Goal: Transaction & Acquisition: Purchase product/service

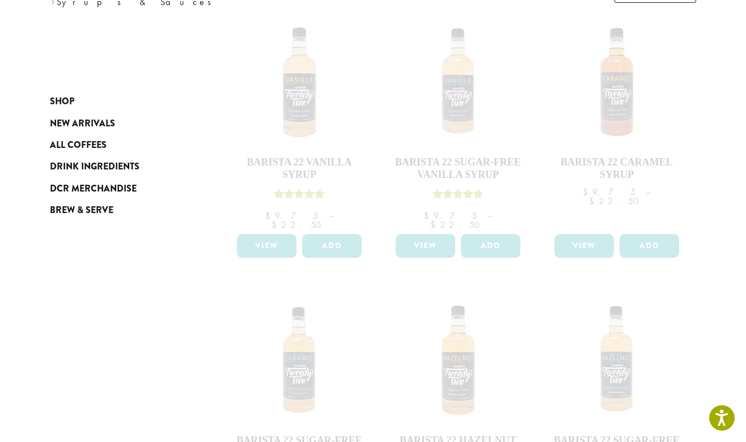
scroll to position [183, 0]
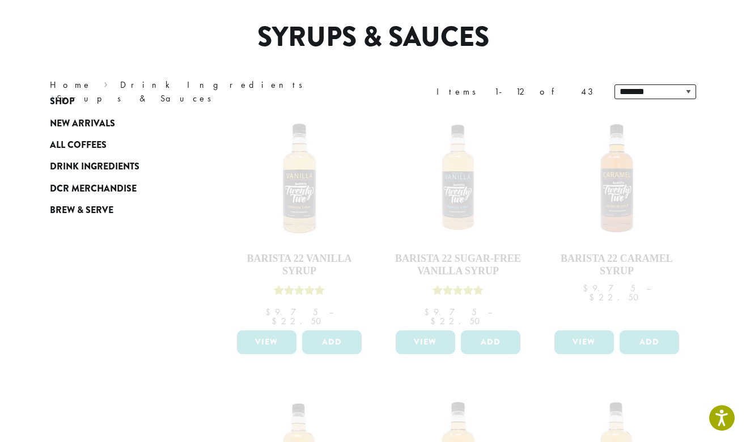
scroll to position [0, 0]
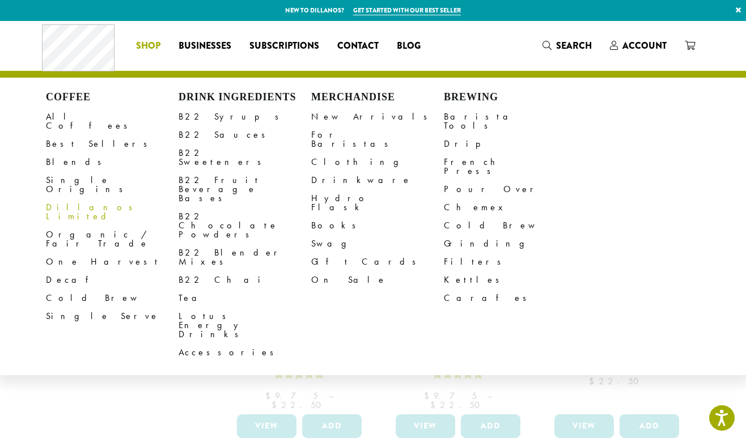
click at [150, 41] on li "Coffee All Coffees Best Sellers Blends Single Origins Dillanos Limited Organic …" at bounding box center [148, 46] width 43 height 18
click at [67, 121] on link "All Coffees" at bounding box center [112, 121] width 133 height 27
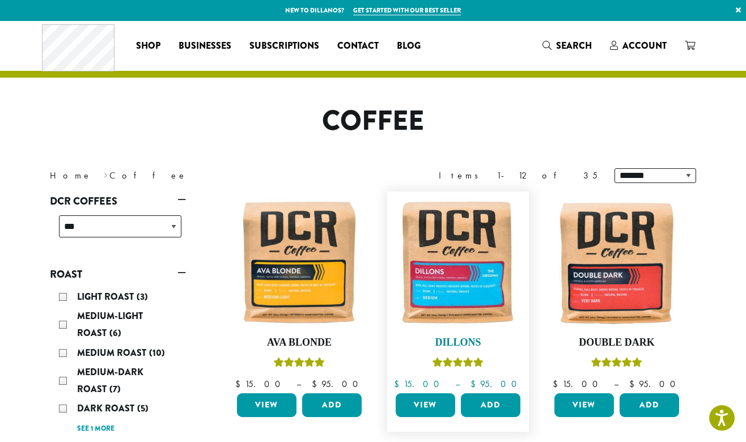
click at [424, 283] on img at bounding box center [458, 262] width 130 height 130
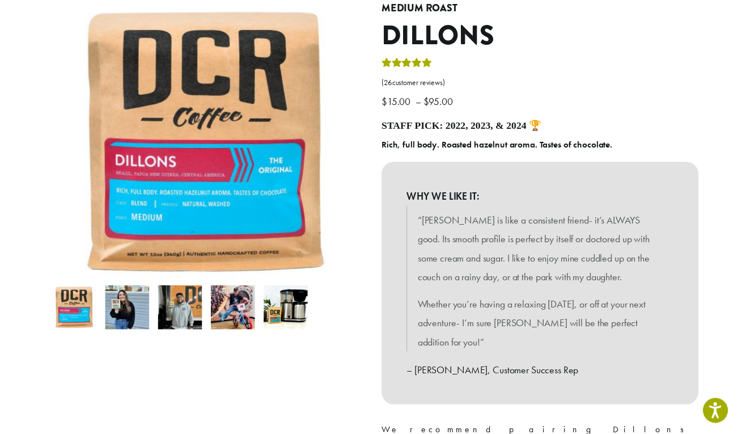
scroll to position [367, 0]
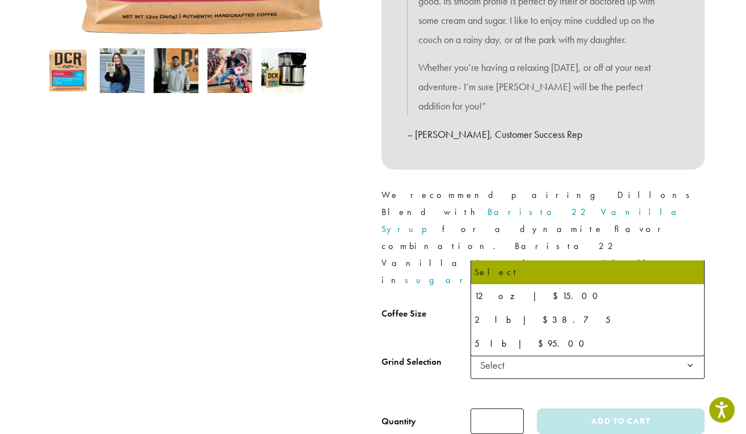
click at [523, 303] on span "Select" at bounding box center [587, 317] width 234 height 28
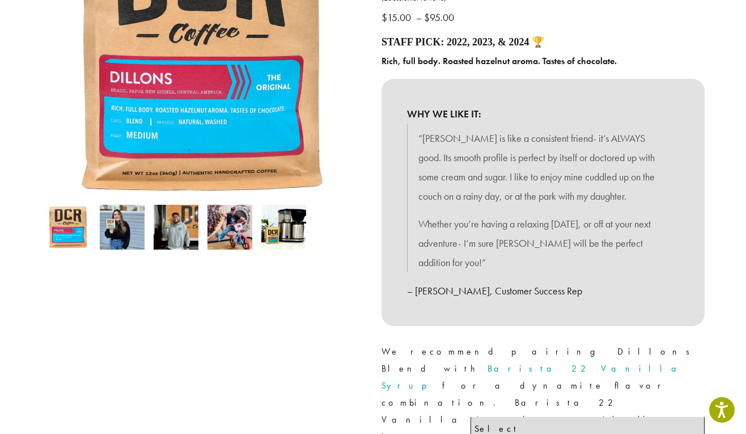
scroll to position [0, 0]
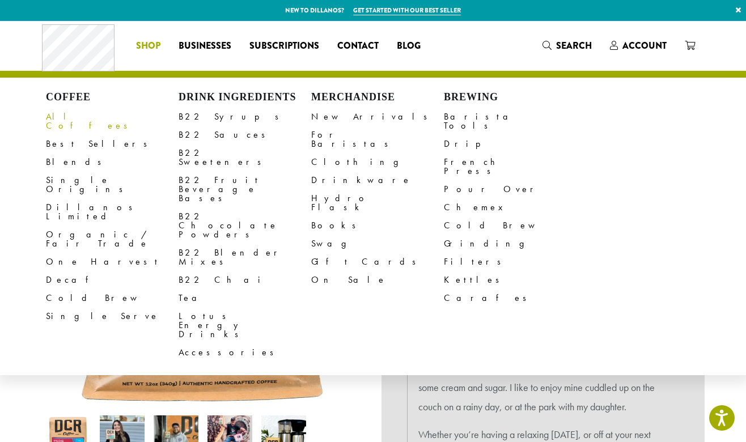
click at [61, 118] on link "All Coffees" at bounding box center [112, 121] width 133 height 27
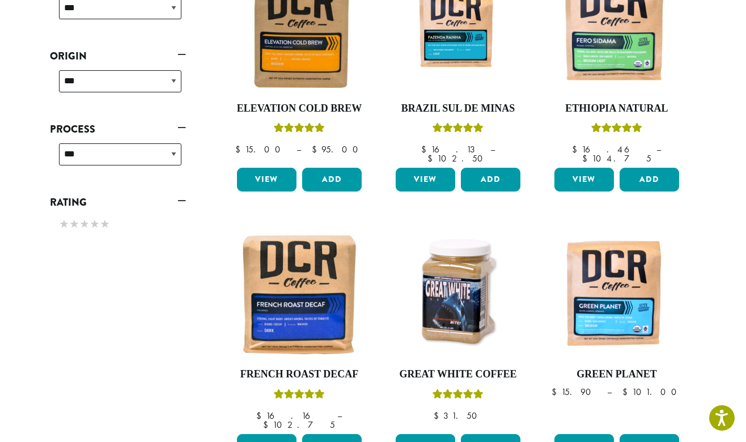
scroll to position [877, 0]
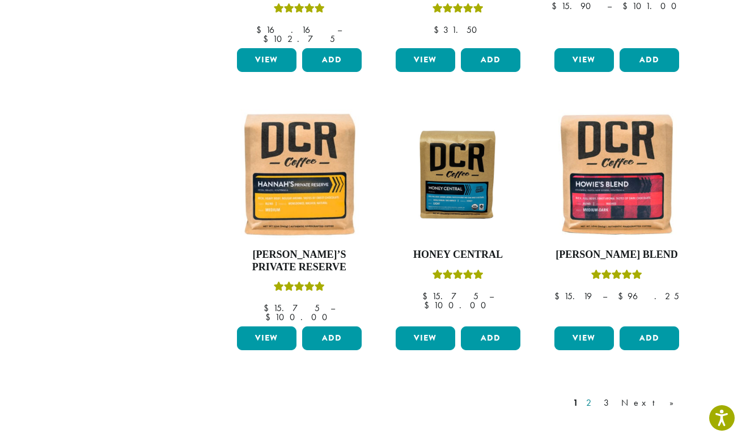
click at [598, 396] on link "2" at bounding box center [591, 403] width 14 height 14
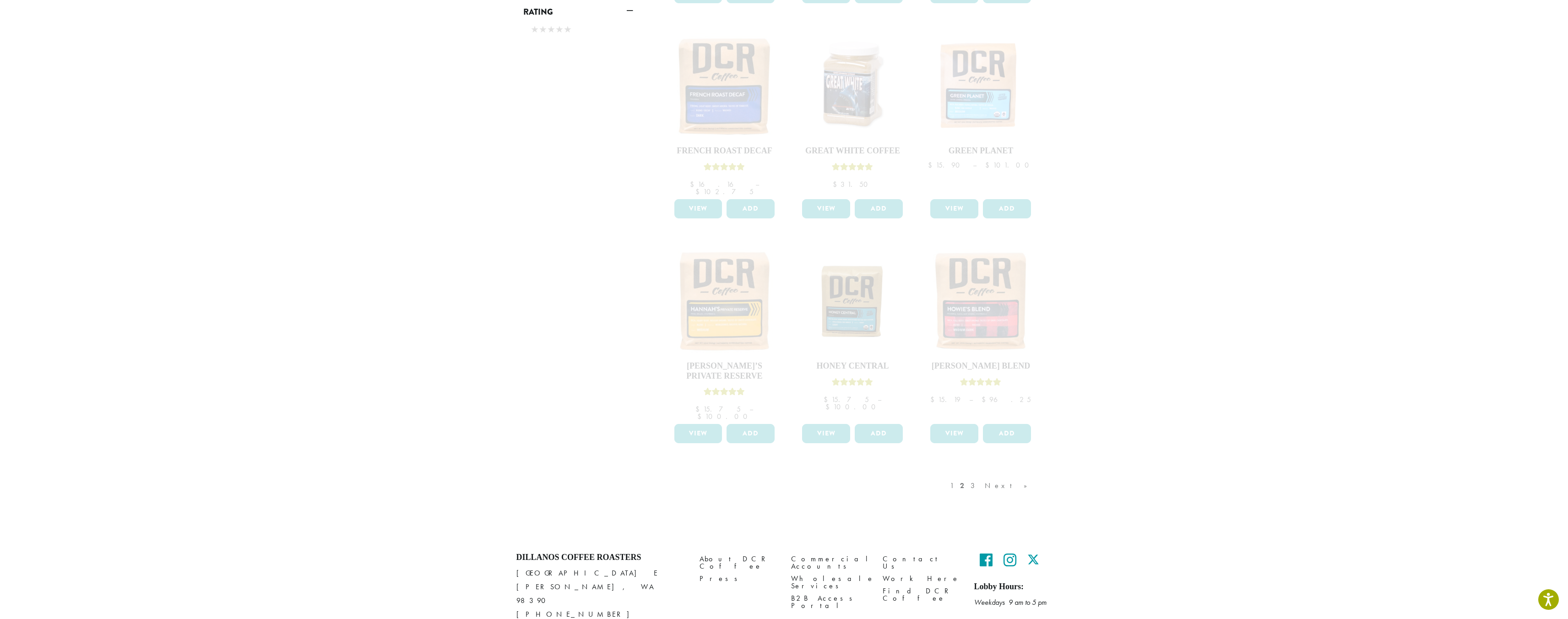
scroll to position [563, 0]
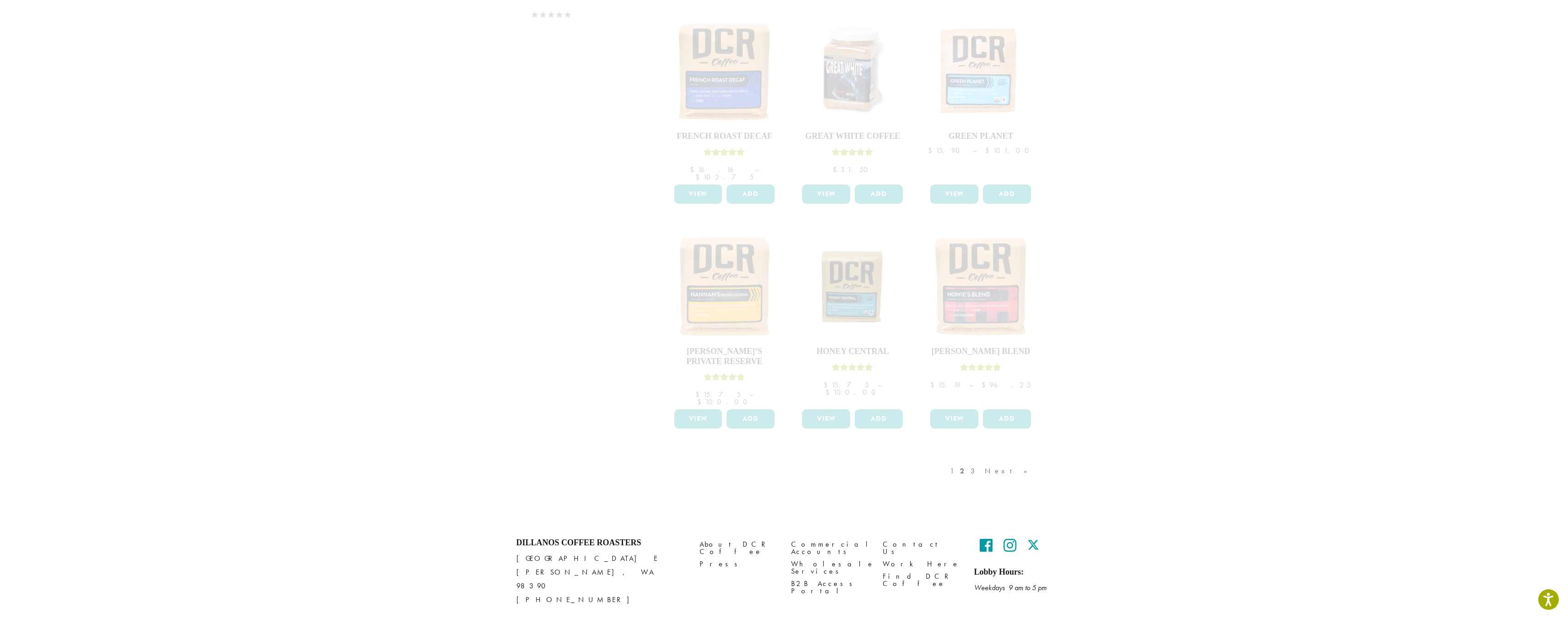
click at [602, 356] on div at bounding box center [853, 16] width 385 height 863
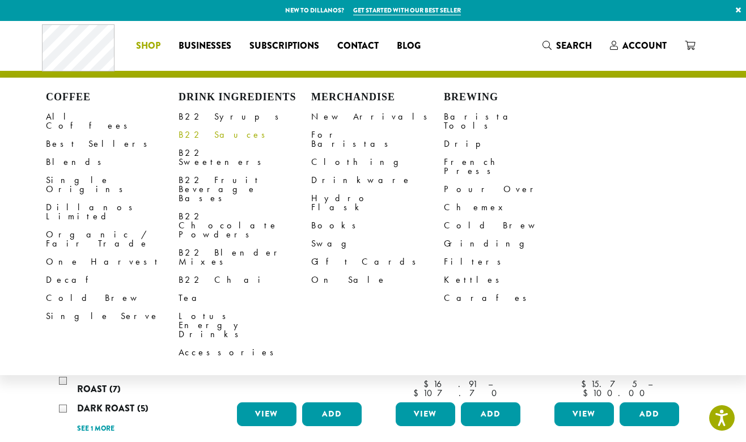
click at [185, 135] on link "B22 Sauces" at bounding box center [245, 135] width 133 height 18
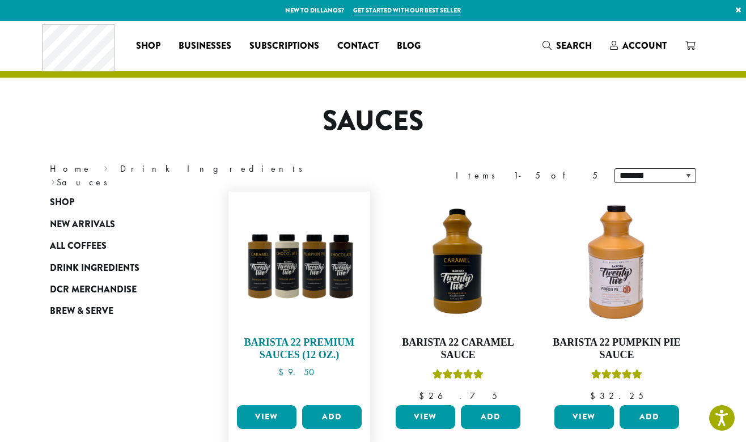
click at [318, 296] on img at bounding box center [299, 262] width 130 height 130
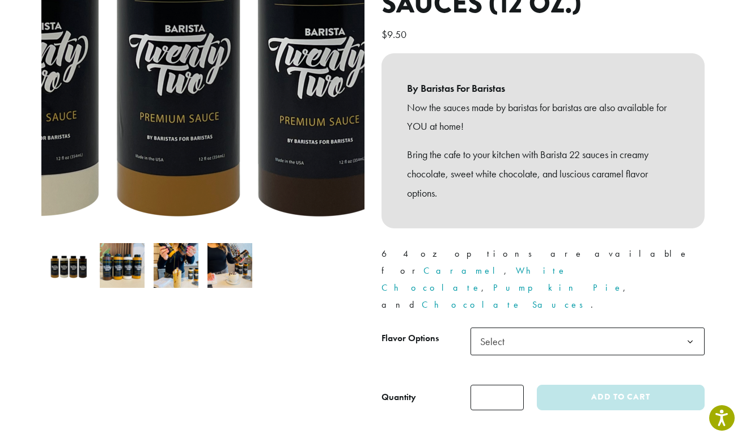
scroll to position [201, 0]
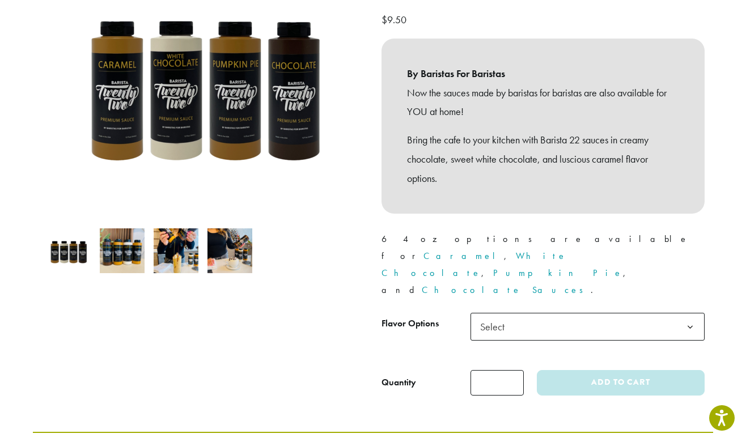
click at [479, 316] on span "Select" at bounding box center [495, 327] width 40 height 22
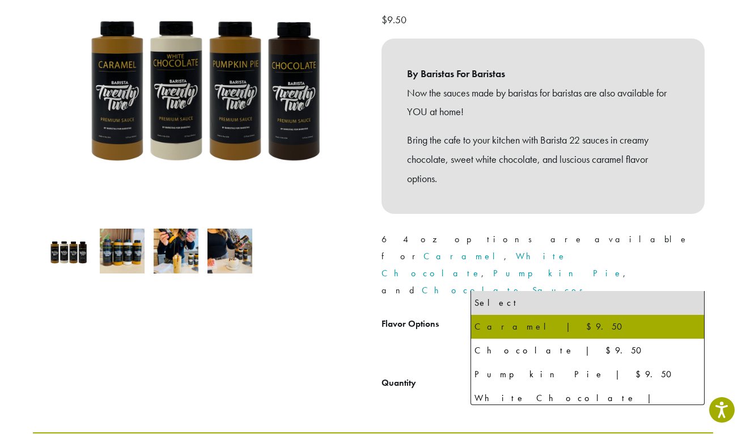
drag, startPoint x: 506, startPoint y: 327, endPoint x: -88, endPoint y: 305, distance: 594.9
click at [0, 305] on html "Press Option+1 for screen-reader mode, Option+0 to cancel Accessibility Screen-…" at bounding box center [373, 366] width 746 height 1134
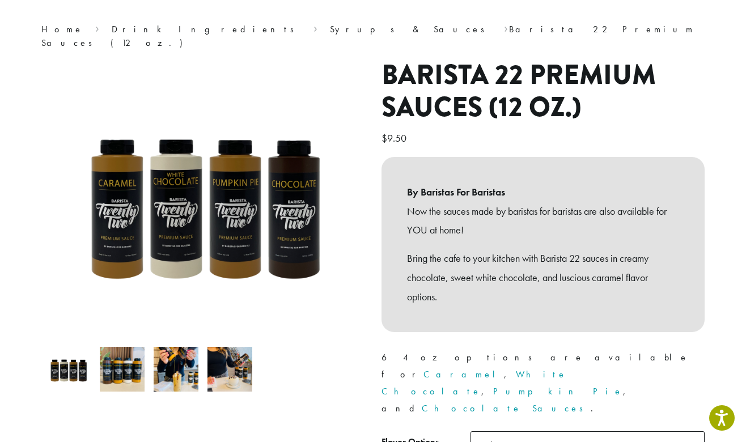
scroll to position [0, 0]
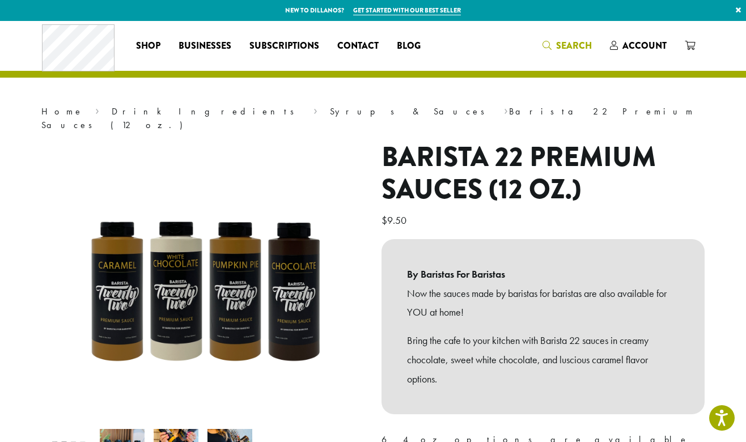
click at [568, 43] on span "Search" at bounding box center [574, 45] width 36 height 13
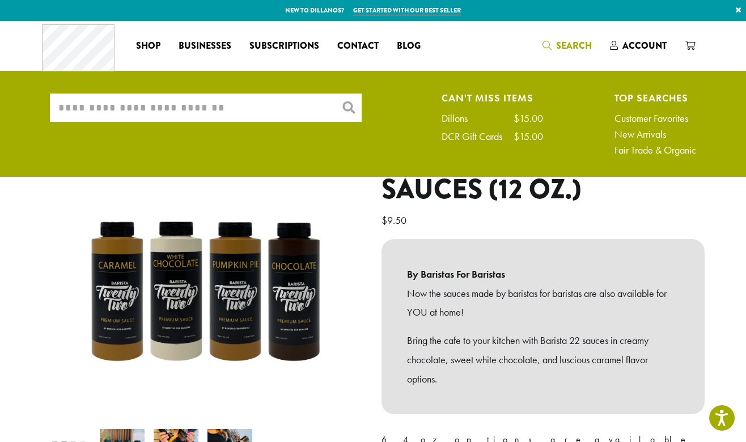
click at [251, 94] on input "What are you searching for?" at bounding box center [206, 108] width 312 height 28
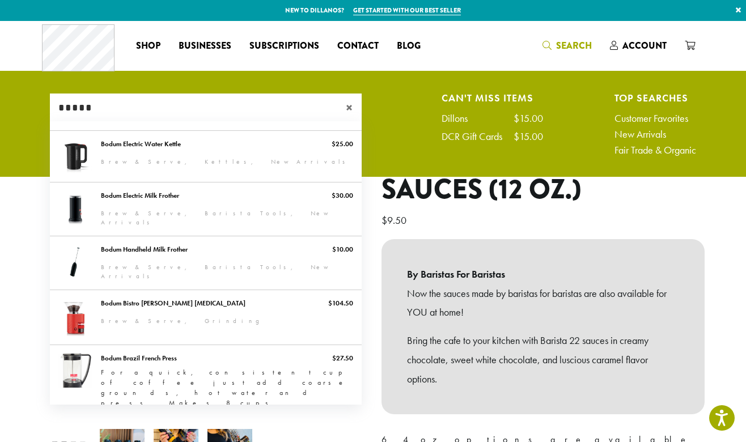
type input "*****"
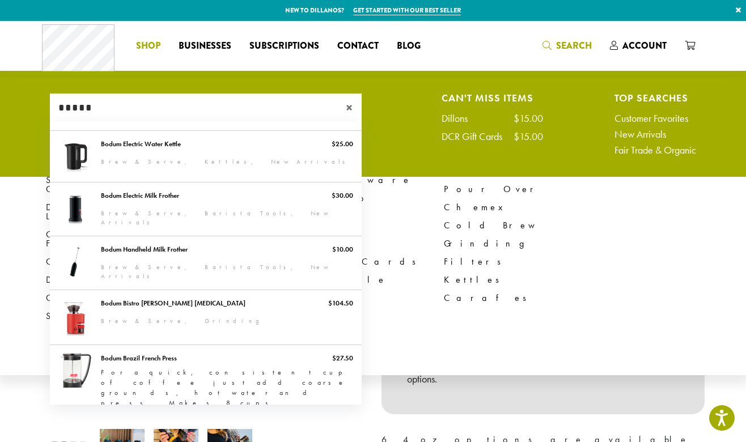
click at [149, 48] on li "Coffee All Coffees Best Sellers Blends Single Origins Dillanos Limited Organic …" at bounding box center [148, 46] width 43 height 18
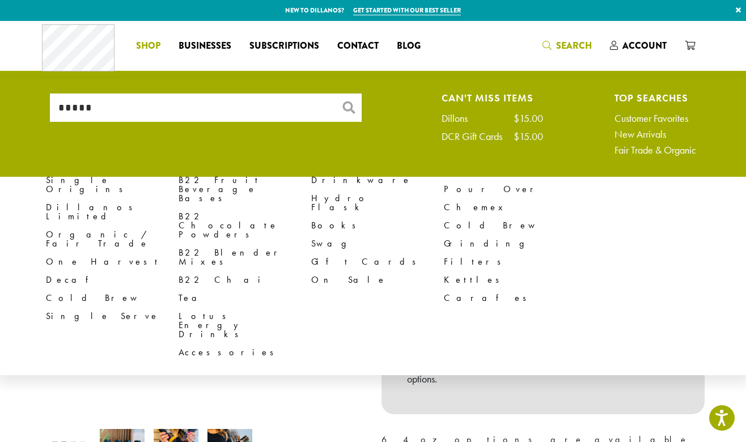
click at [152, 48] on span "Shop" at bounding box center [148, 46] width 24 height 14
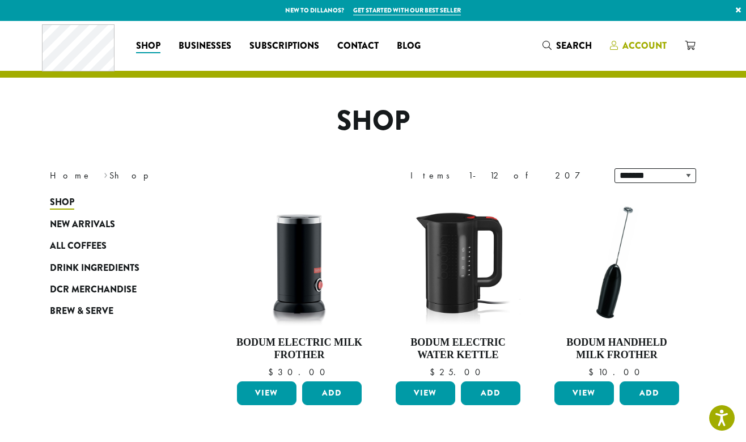
click at [643, 37] on link "Account" at bounding box center [638, 45] width 75 height 19
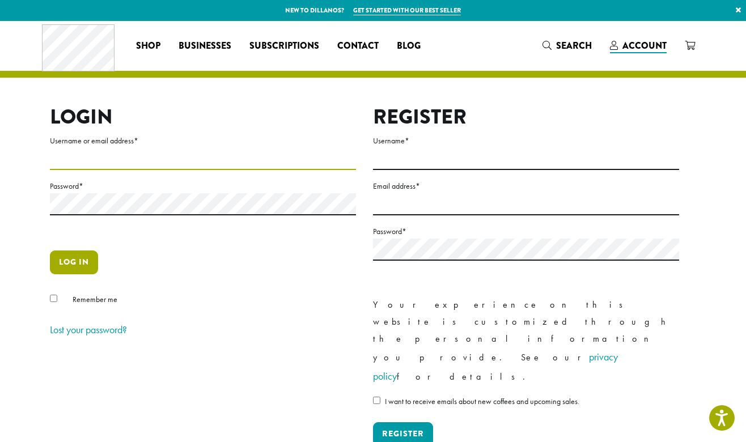
type input "**********"
drag, startPoint x: 73, startPoint y: 262, endPoint x: 219, endPoint y: 256, distance: 146.9
click at [73, 262] on button "Log in" at bounding box center [74, 262] width 48 height 24
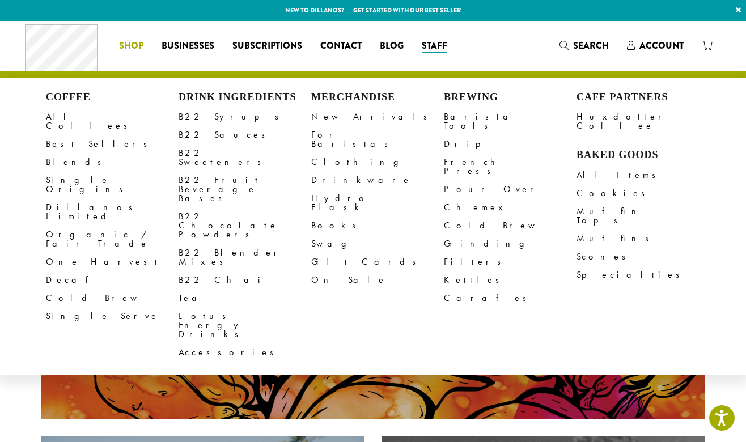
click at [126, 47] on span "Shop" at bounding box center [131, 46] width 24 height 14
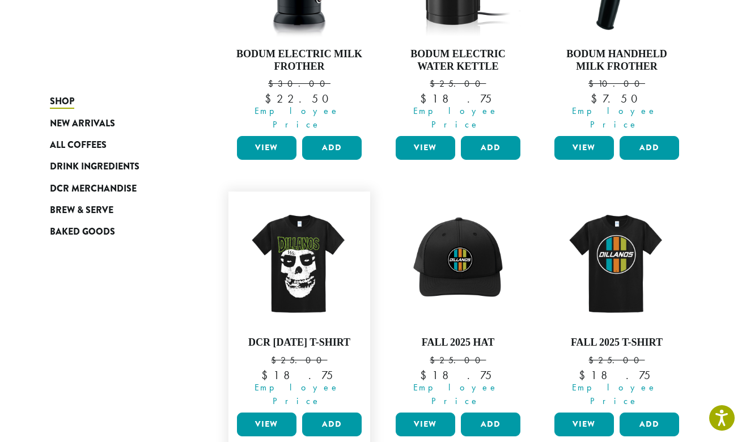
scroll to position [347, 0]
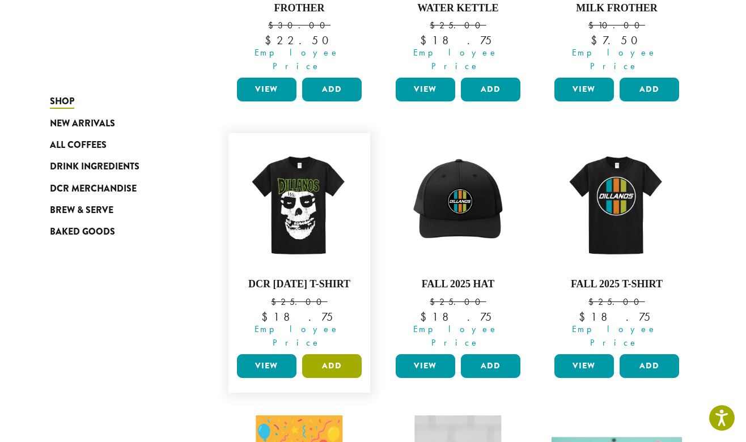
click at [338, 354] on button "Add" at bounding box center [332, 366] width 60 height 24
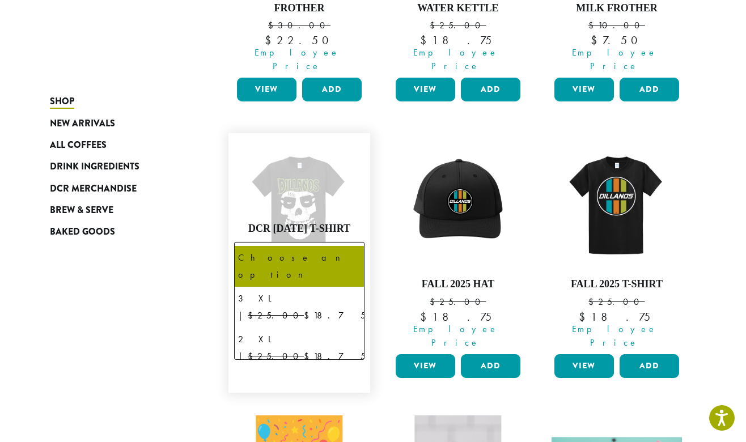
click at [332, 242] on span "Choose an option" at bounding box center [299, 256] width 130 height 28
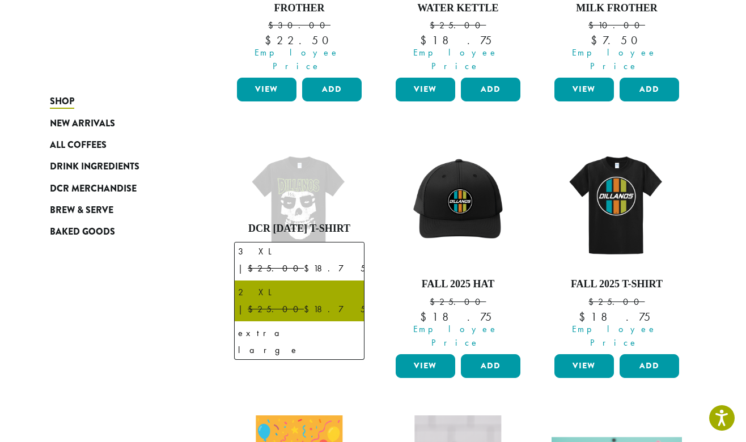
scroll to position [48, 0]
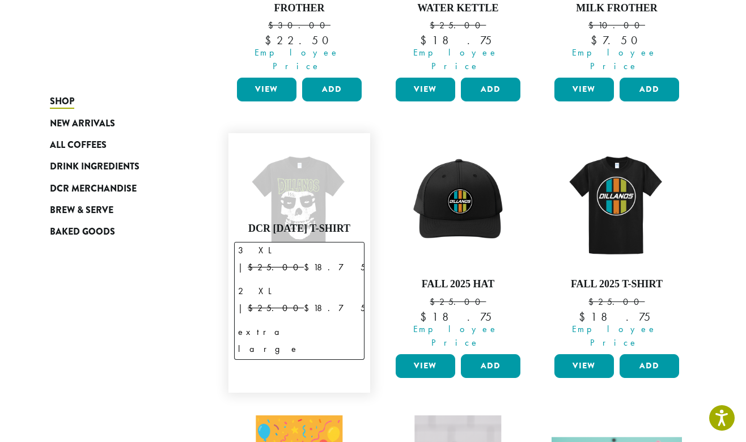
select select "*****"
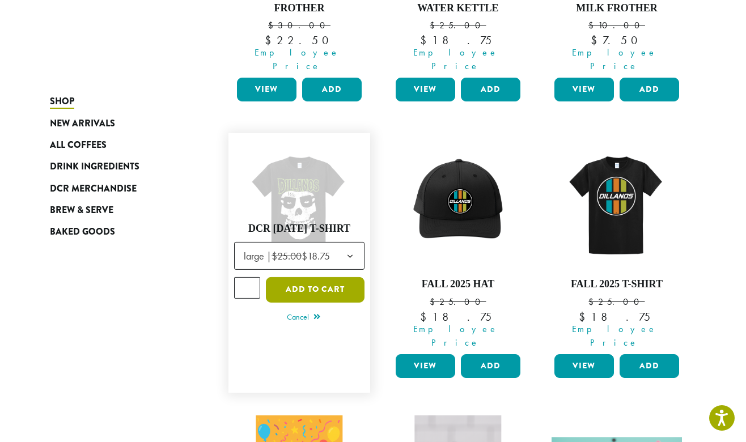
click at [318, 277] on button "Add to cart" at bounding box center [315, 290] width 99 height 26
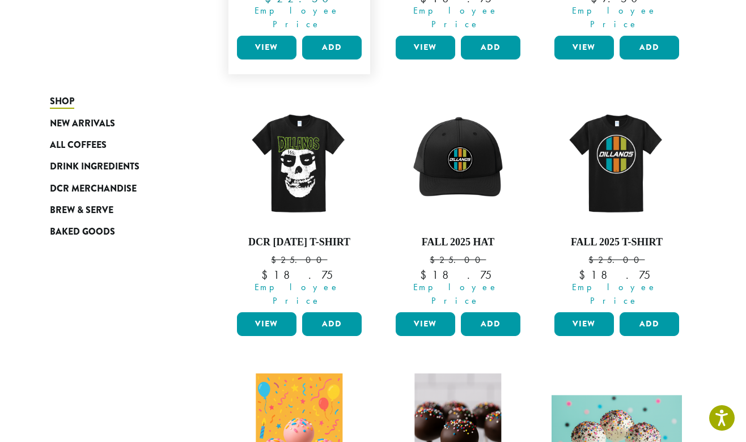
scroll to position [435, 0]
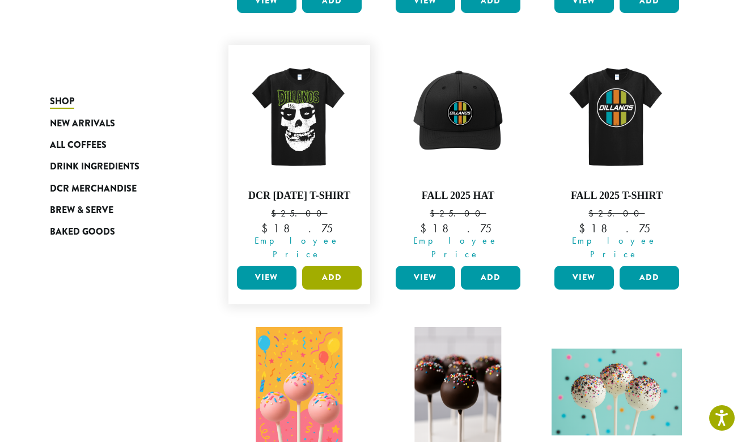
click at [328, 266] on button "Add" at bounding box center [332, 278] width 60 height 24
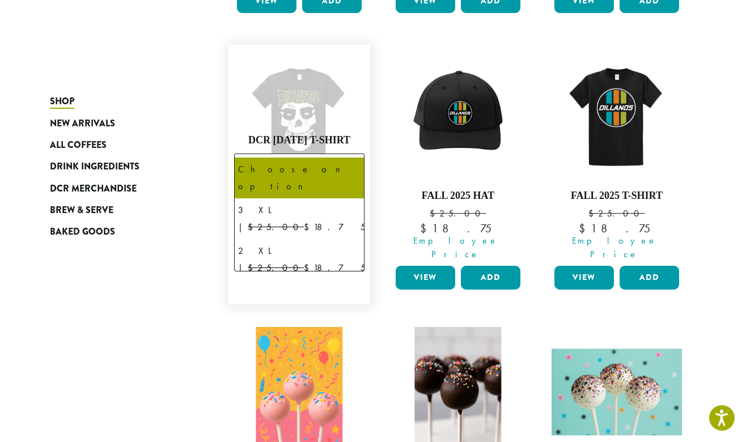
click at [322, 156] on span "Choose an option" at bounding box center [281, 167] width 84 height 22
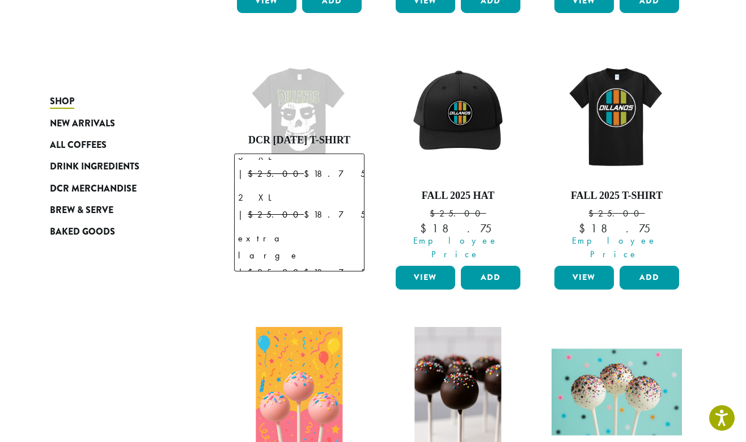
scroll to position [54, 0]
click at [402, 174] on link "Fall 2025 Hat $ 25.00 Original price was: $25.00. $ 18.75 Current price is: $18…" at bounding box center [458, 155] width 130 height 211
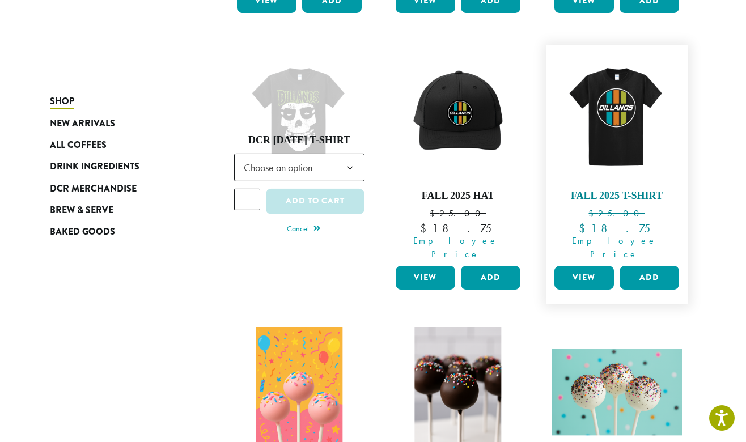
click at [628, 168] on link "Fall 2025 T-Shirt $ 25.00 Original price was: $25.00. $ 18.75 Current price is:…" at bounding box center [616, 155] width 130 height 211
click at [643, 190] on h4 "Fall 2025 T-Shirt" at bounding box center [616, 196] width 130 height 12
click at [618, 129] on img at bounding box center [616, 115] width 130 height 130
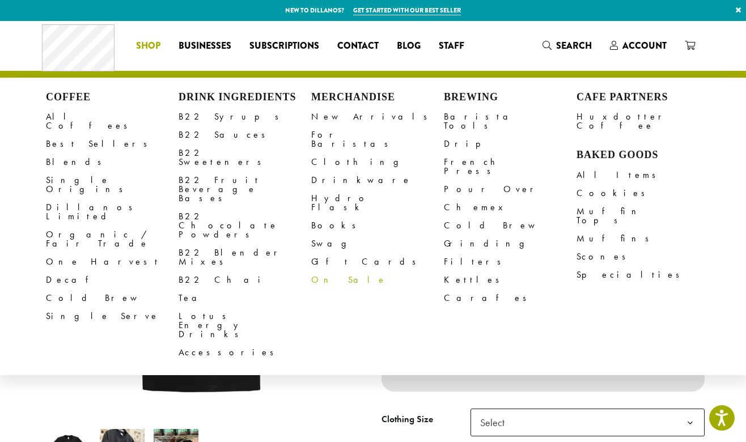
click at [327, 271] on link "On Sale" at bounding box center [377, 280] width 133 height 18
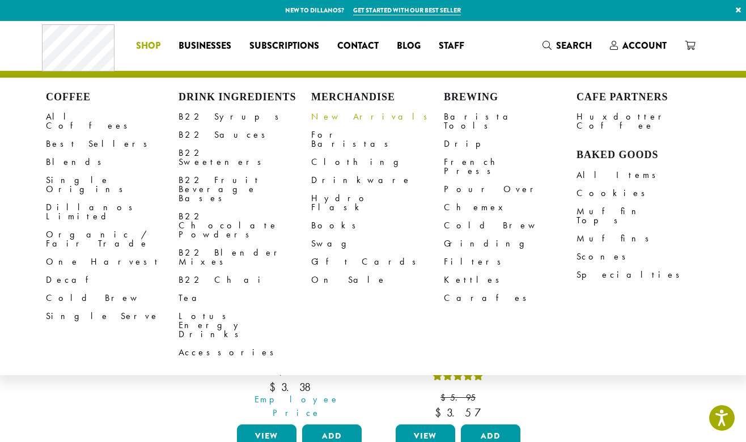
click at [343, 116] on link "New Arrivals" at bounding box center [377, 117] width 133 height 18
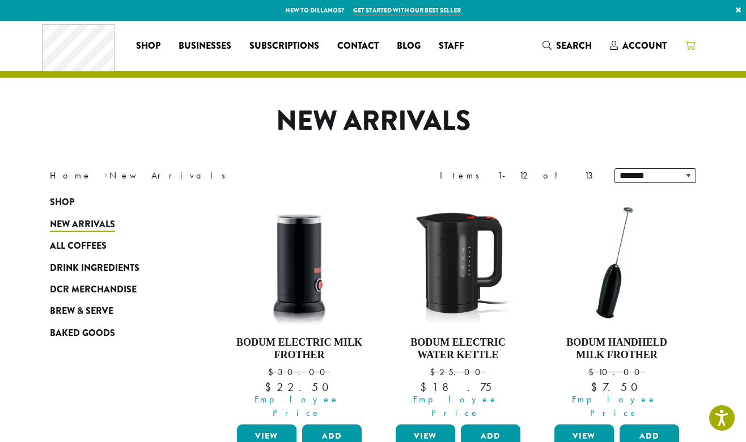
click at [695, 43] on link at bounding box center [690, 45] width 28 height 19
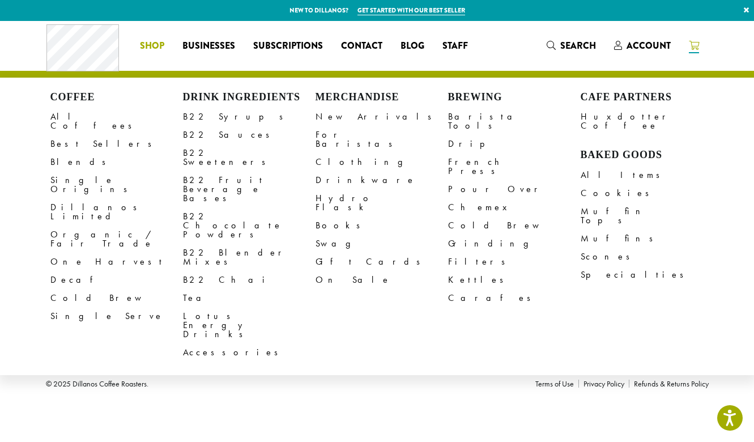
click at [147, 46] on span "Shop" at bounding box center [152, 46] width 24 height 14
click at [352, 117] on link "New Arrivals" at bounding box center [382, 117] width 133 height 18
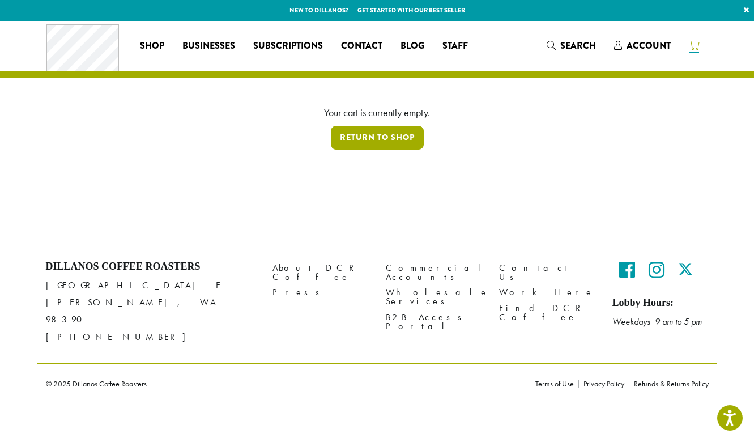
click at [387, 137] on link "Return to shop" at bounding box center [377, 138] width 93 height 24
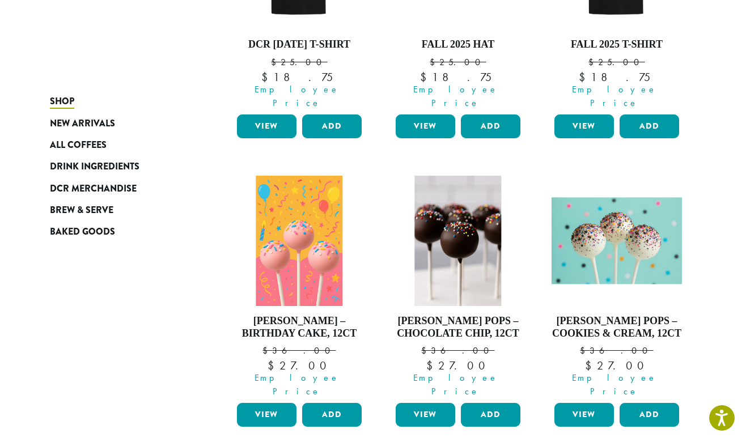
scroll to position [330, 0]
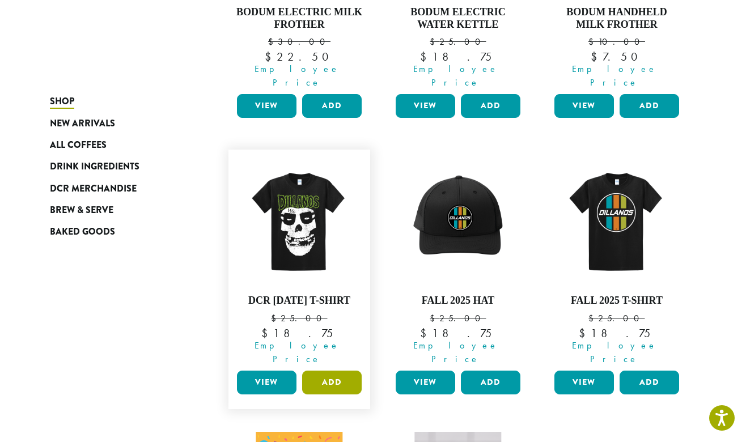
click at [327, 371] on button "Add" at bounding box center [332, 383] width 60 height 24
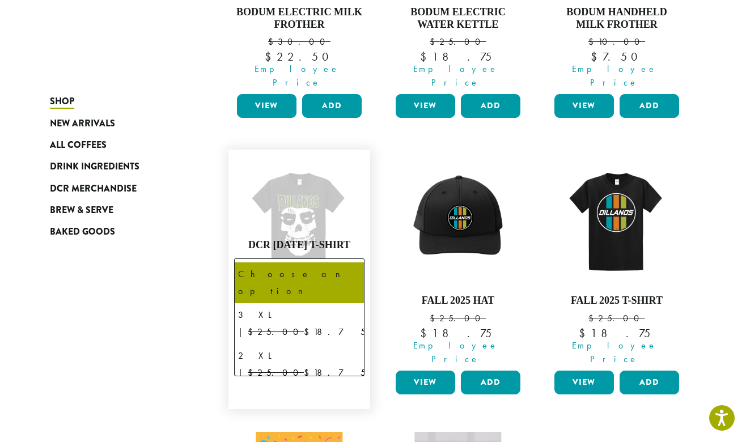
click at [320, 261] on span "Choose an option" at bounding box center [281, 272] width 84 height 22
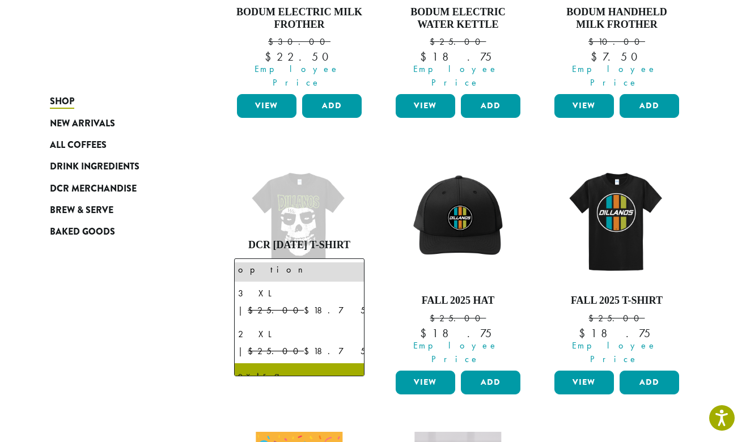
scroll to position [22, 0]
select select "*****"
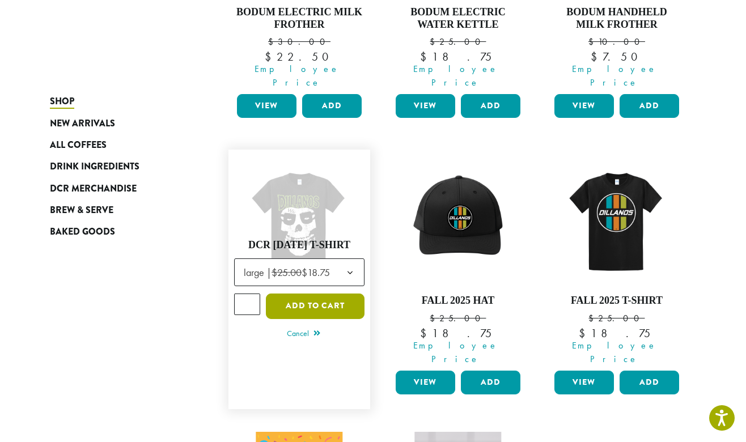
click at [317, 294] on button "Add to cart" at bounding box center [315, 307] width 99 height 26
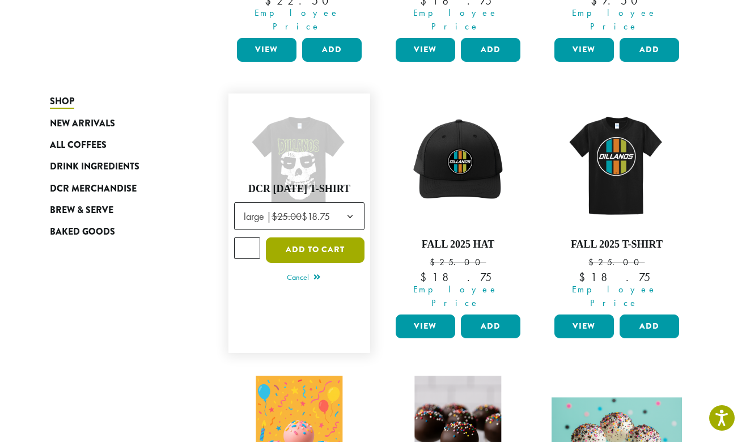
scroll to position [405, 0]
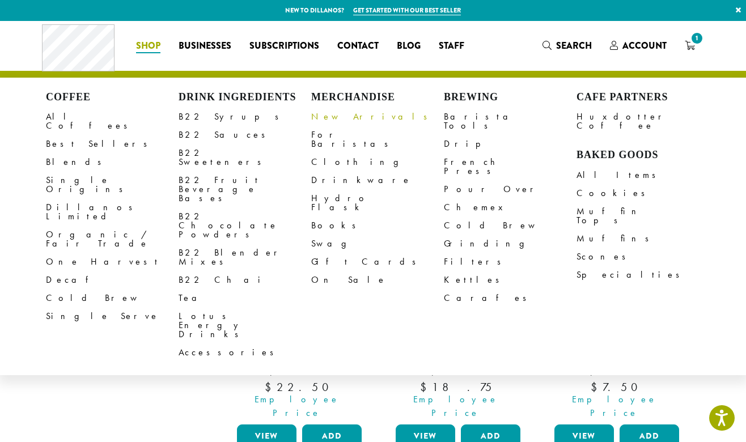
click at [337, 122] on link "New Arrivals" at bounding box center [377, 117] width 133 height 18
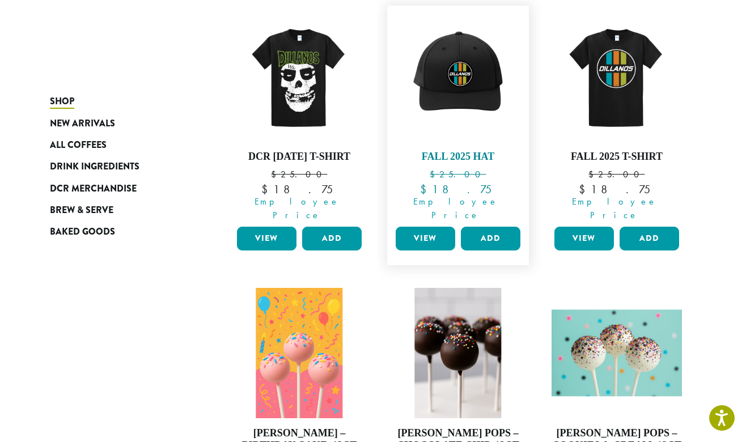
scroll to position [613, 0]
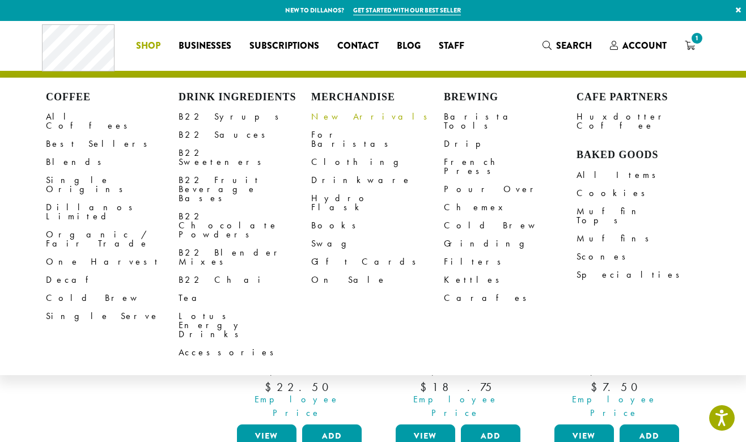
click at [345, 115] on link "New Arrivals" at bounding box center [377, 117] width 133 height 18
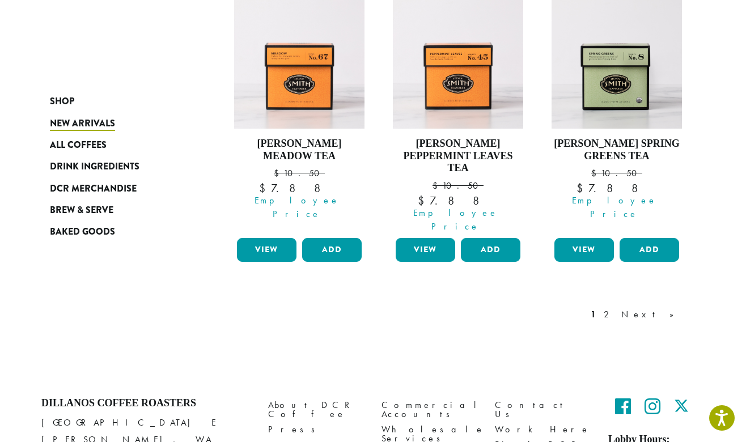
scroll to position [1068, 0]
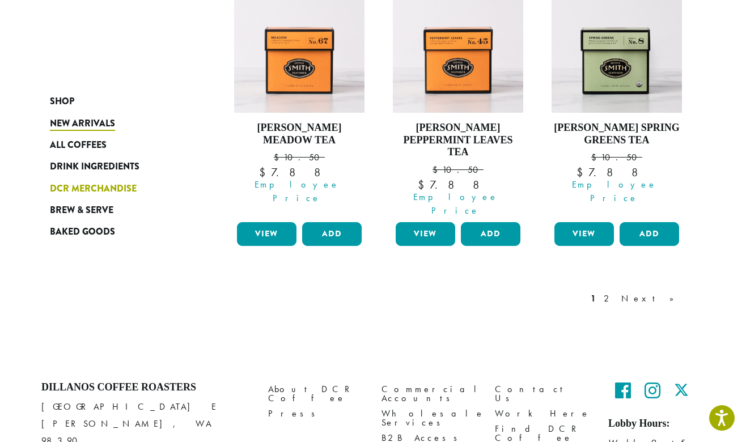
click at [103, 192] on span "DCR Merchandise" at bounding box center [93, 189] width 87 height 14
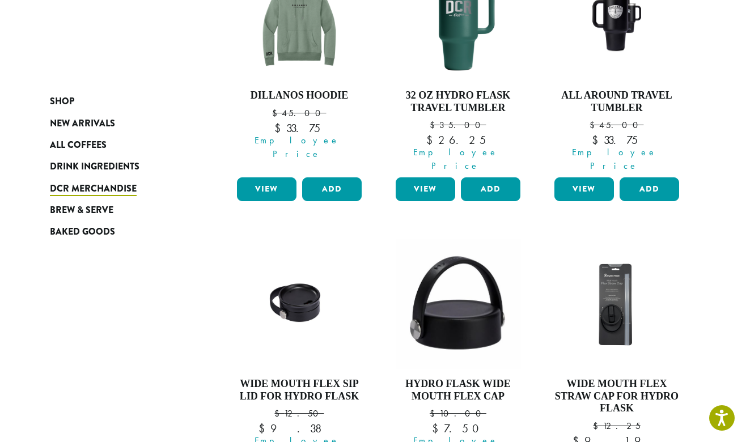
scroll to position [1081, 0]
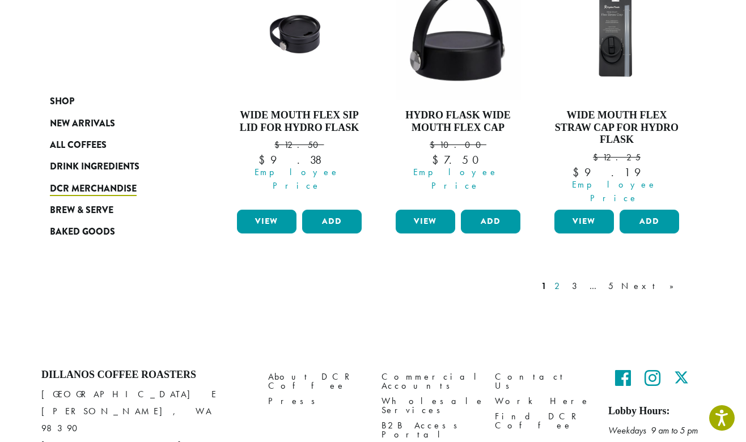
click at [566, 279] on link "2" at bounding box center [559, 286] width 14 height 14
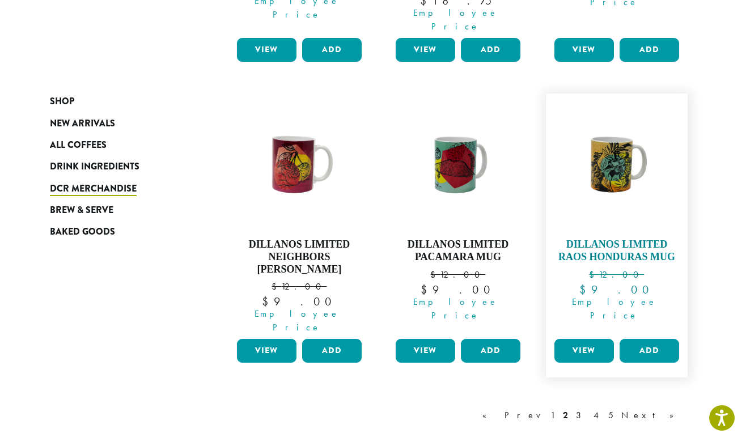
scroll to position [1105, 0]
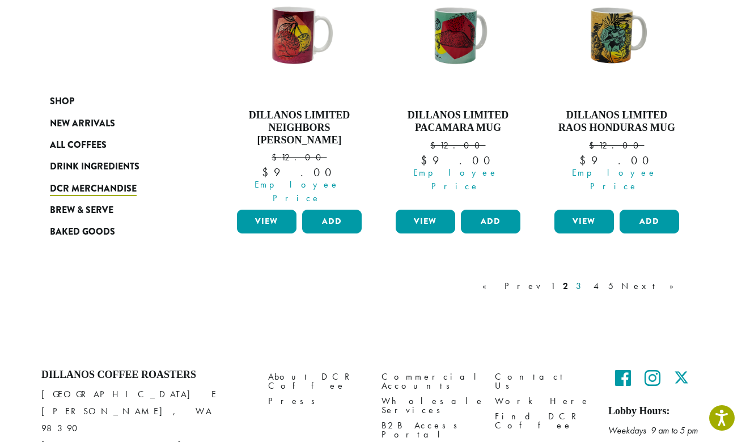
click at [588, 279] on link "3" at bounding box center [581, 286] width 14 height 14
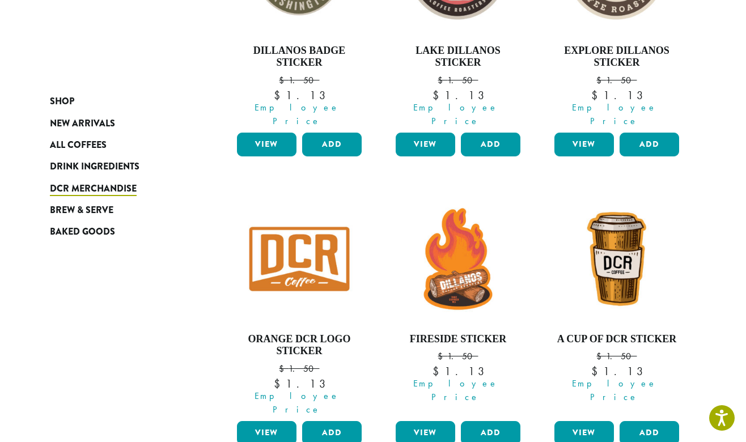
scroll to position [1081, 0]
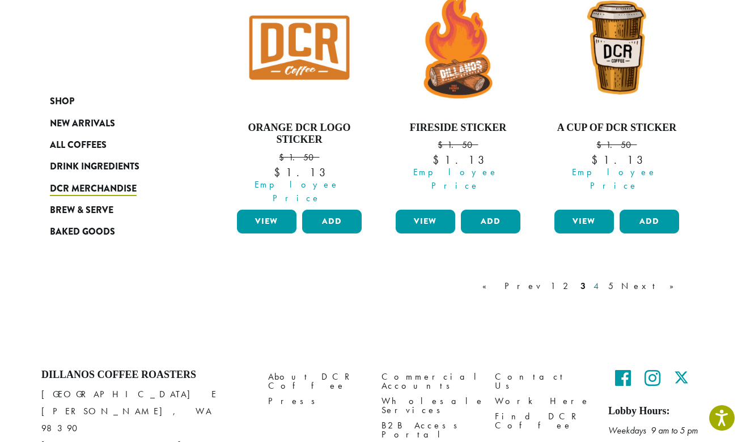
click at [602, 279] on link "4" at bounding box center [596, 286] width 11 height 14
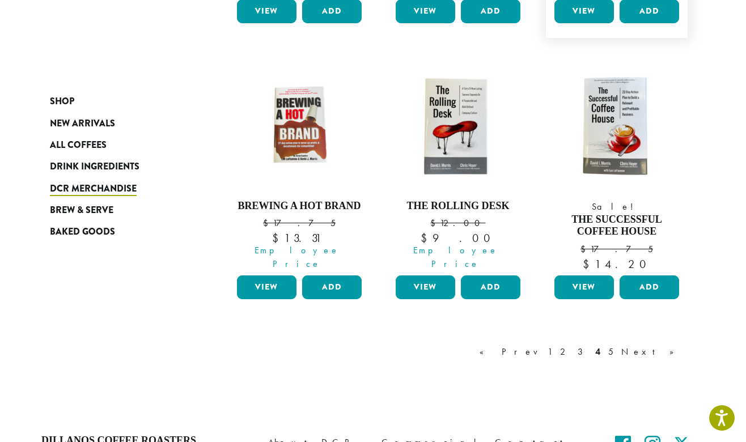
scroll to position [992, 0]
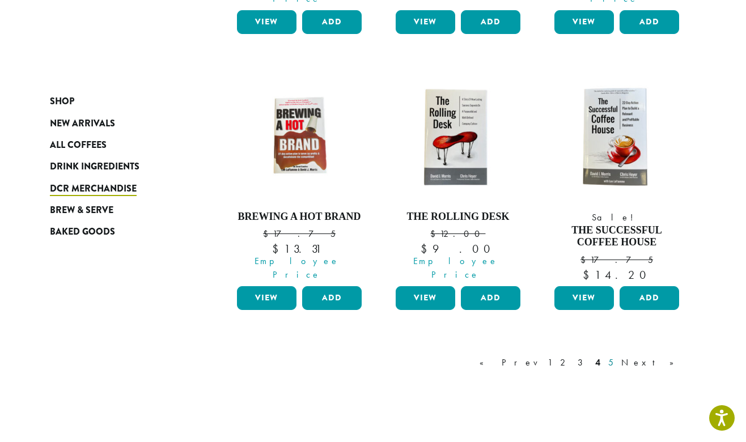
click at [615, 356] on link "5" at bounding box center [611, 363] width 10 height 14
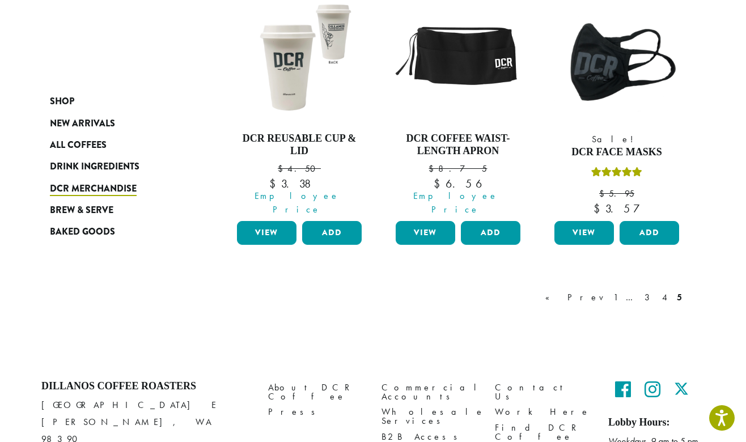
scroll to position [519, 0]
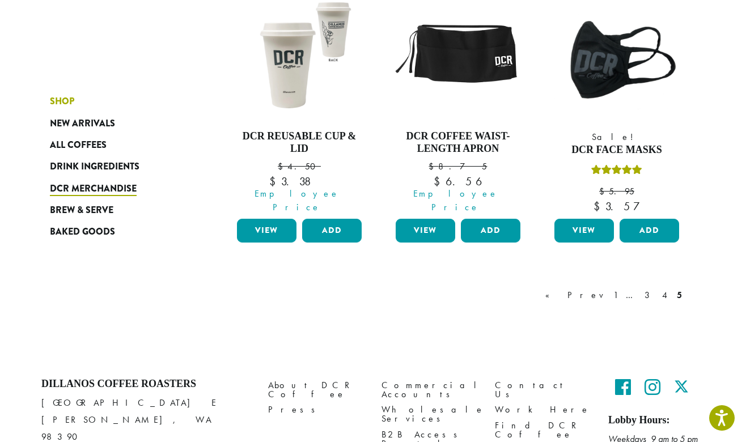
click at [57, 107] on span "Shop" at bounding box center [62, 102] width 24 height 14
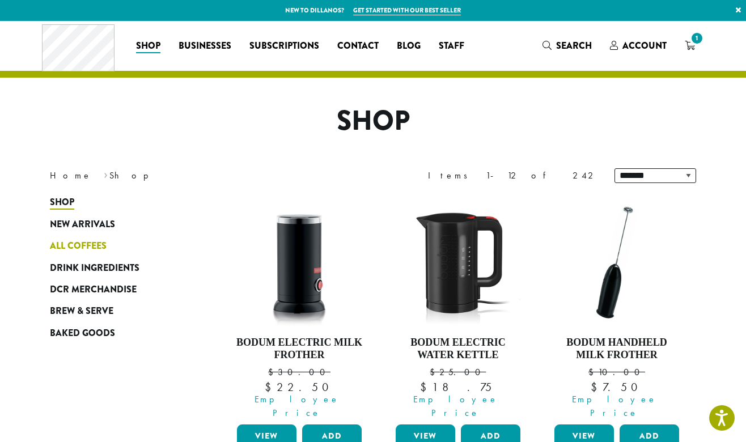
click at [89, 243] on span "All Coffees" at bounding box center [78, 246] width 57 height 14
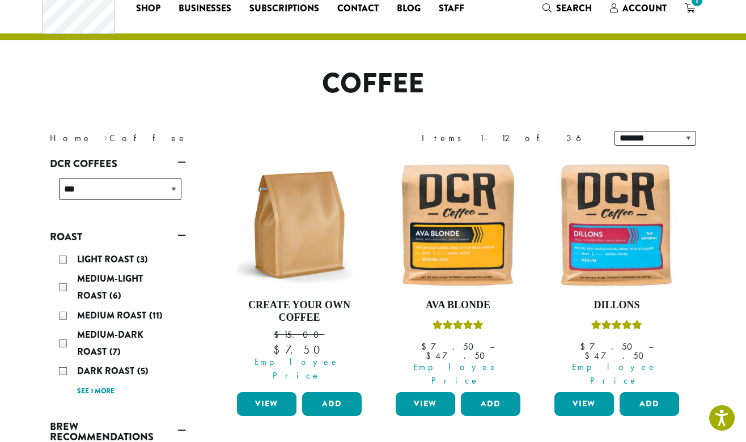
scroll to position [195, 0]
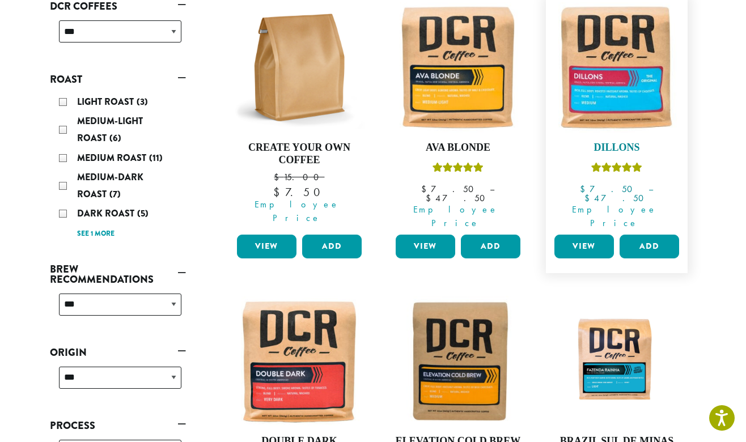
click at [617, 71] on img at bounding box center [616, 67] width 130 height 130
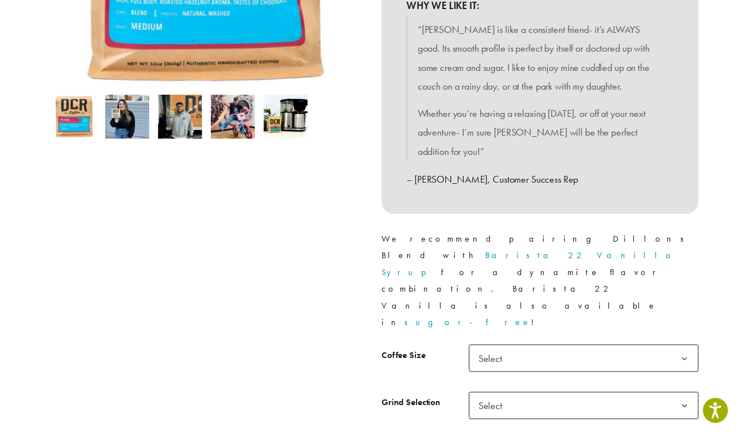
scroll to position [426, 0]
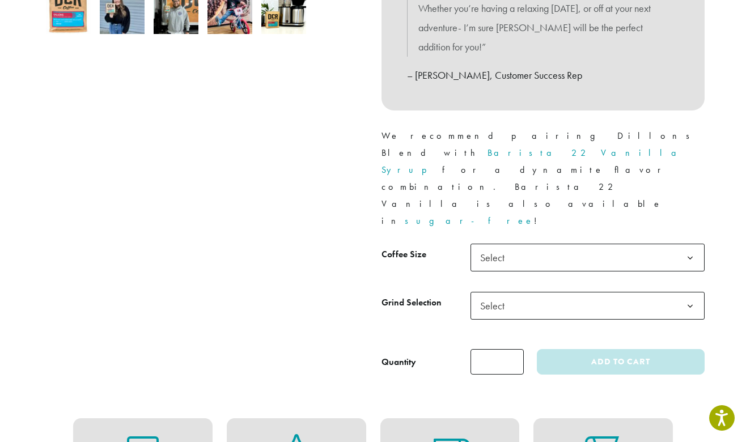
click at [583, 244] on span "Select" at bounding box center [587, 258] width 234 height 28
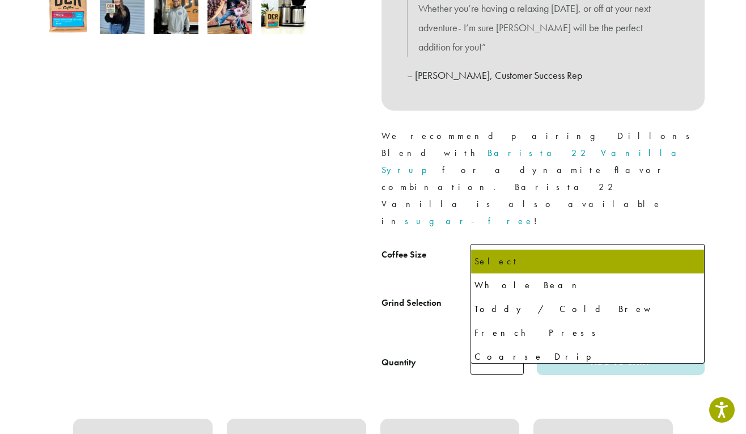
click at [553, 292] on span "Select" at bounding box center [587, 306] width 234 height 28
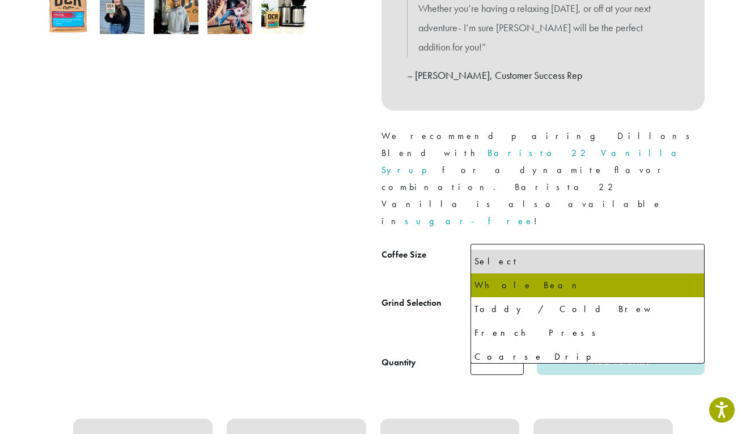
select select "**********"
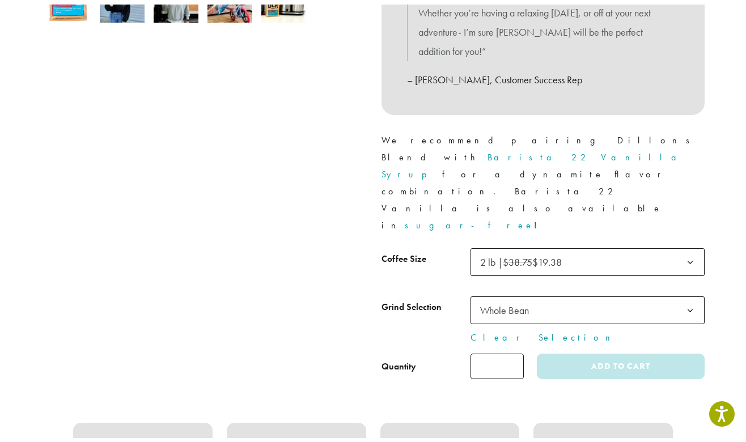
scroll to position [410, 0]
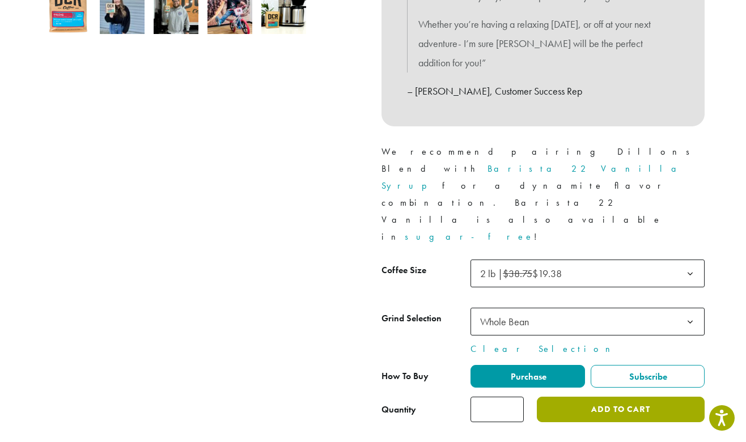
click at [627, 397] on button "Add to cart" at bounding box center [621, 410] width 168 height 26
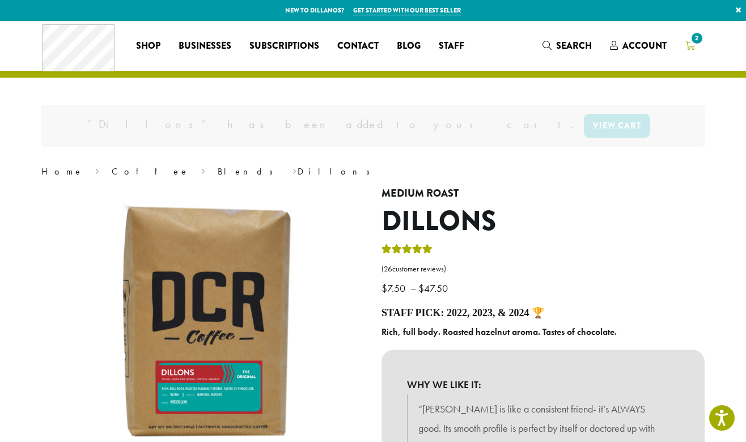
click at [693, 42] on span "2" at bounding box center [696, 38] width 15 height 15
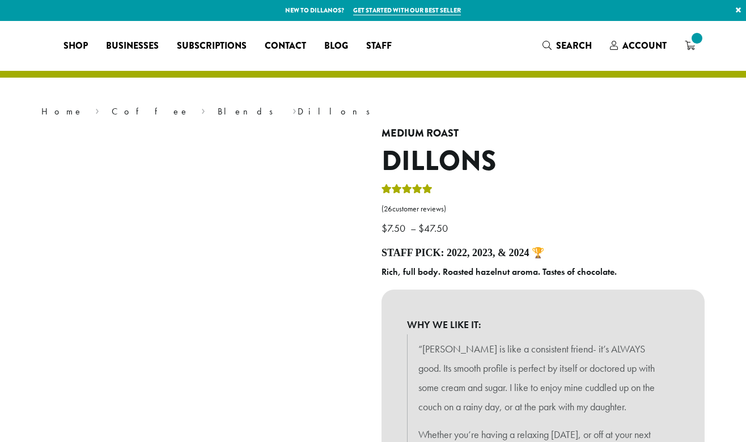
select select "**********"
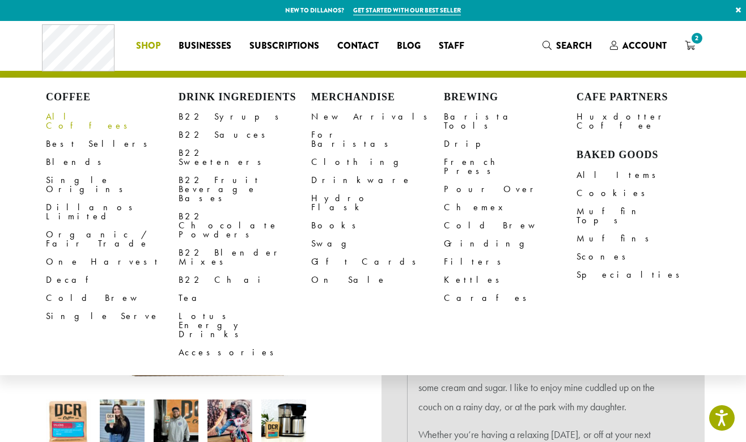
click at [74, 118] on link "All Coffees" at bounding box center [112, 121] width 133 height 27
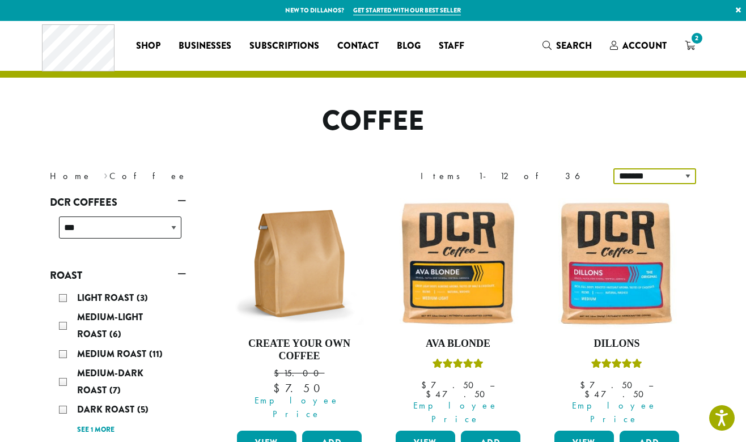
click at [652, 177] on select "**********" at bounding box center [654, 176] width 83 height 16
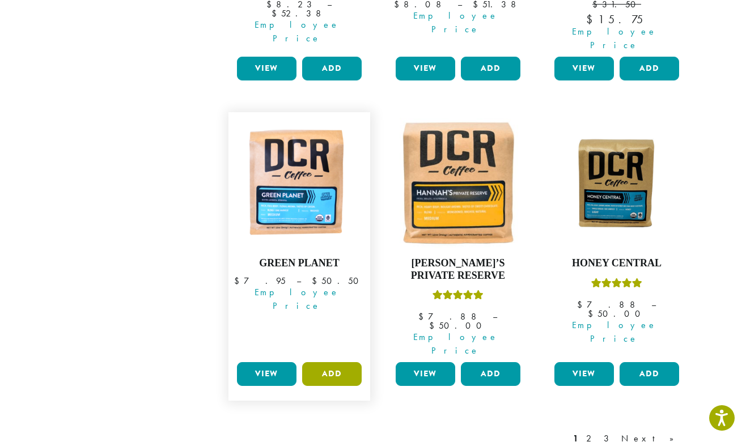
scroll to position [965, 0]
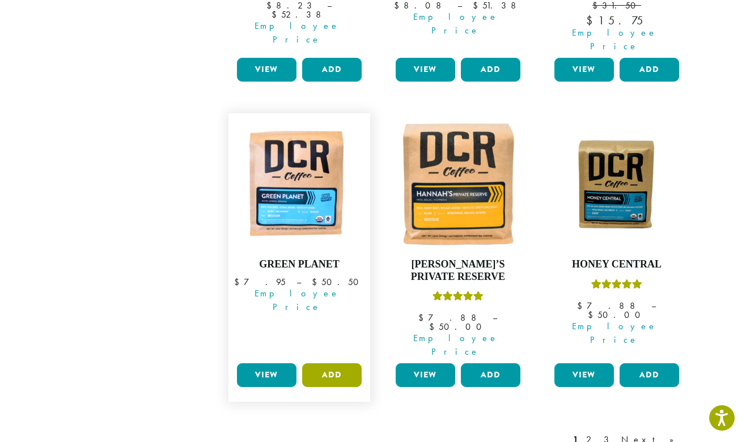
click at [342, 363] on button "Add" at bounding box center [332, 375] width 60 height 24
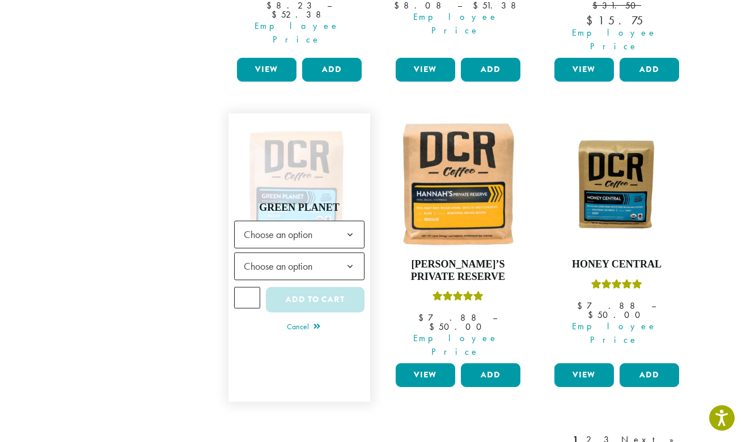
click at [284, 224] on span "Choose an option" at bounding box center [281, 235] width 84 height 22
click at [306, 256] on span "Choose an option" at bounding box center [281, 267] width 84 height 22
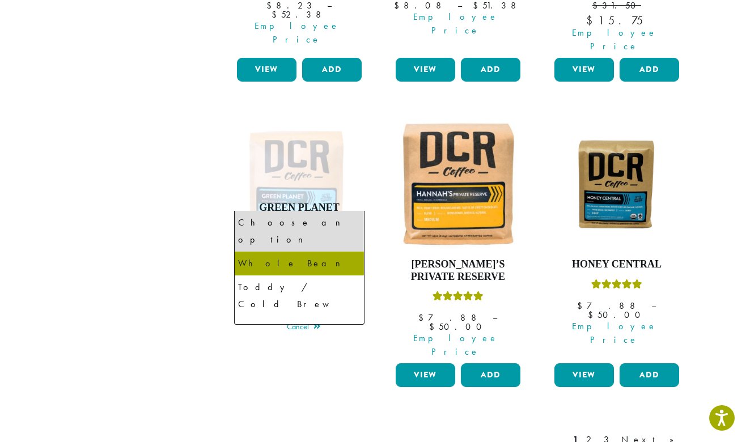
select select "*********"
select select "**********"
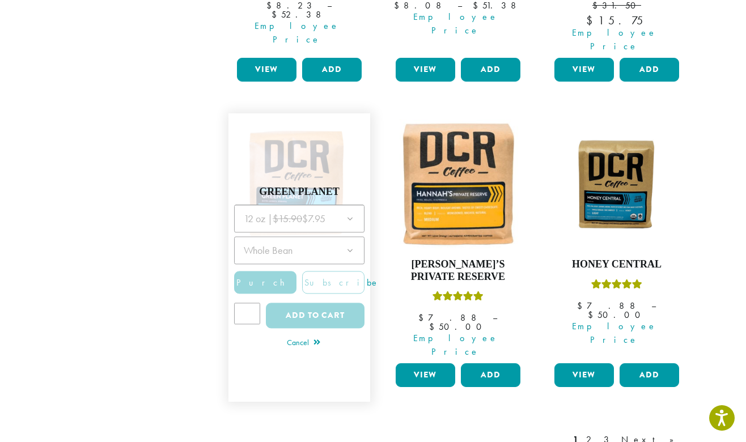
click at [339, 205] on div at bounding box center [299, 270] width 130 height 131
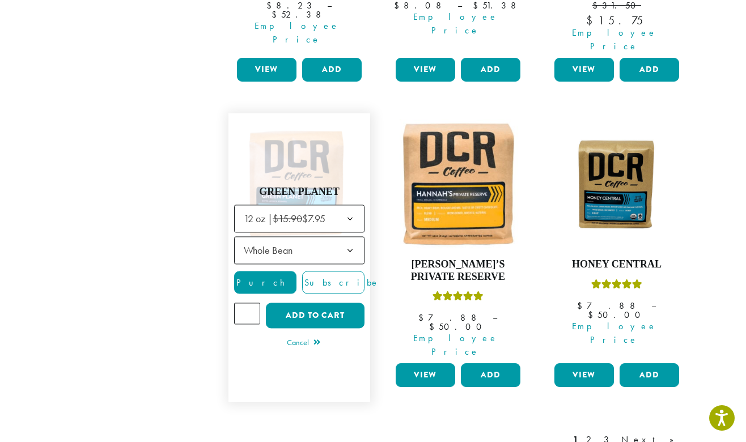
click at [337, 237] on b at bounding box center [350, 251] width 28 height 28
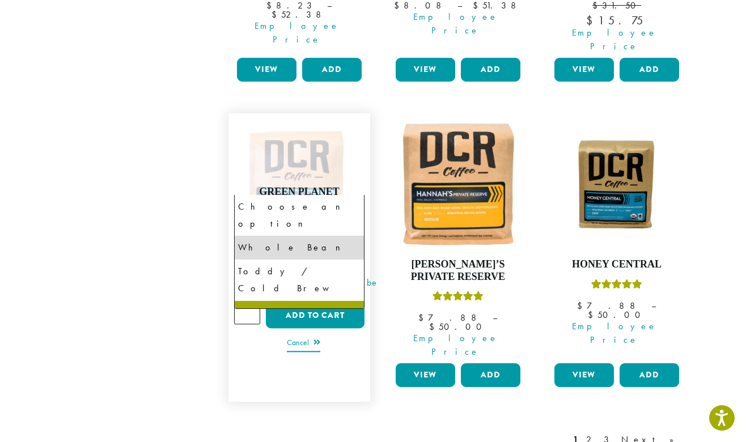
select select "*********"
select select "**********"
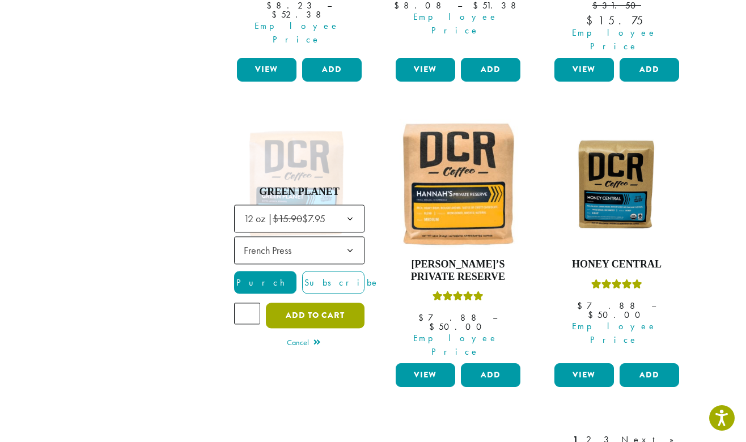
click at [339, 303] on button "Add to cart" at bounding box center [315, 316] width 99 height 26
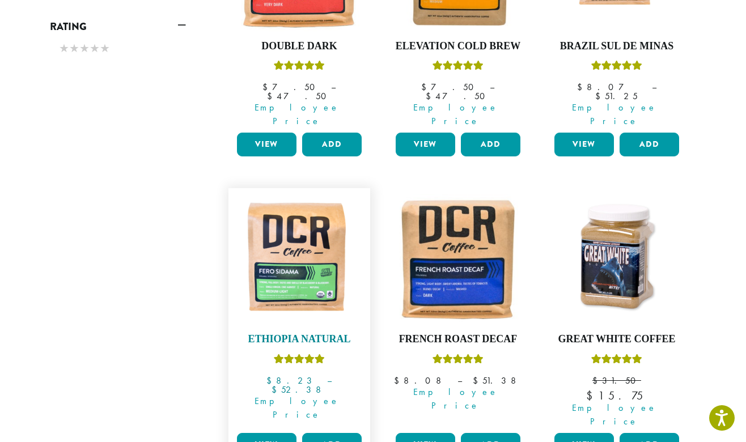
scroll to position [902, 0]
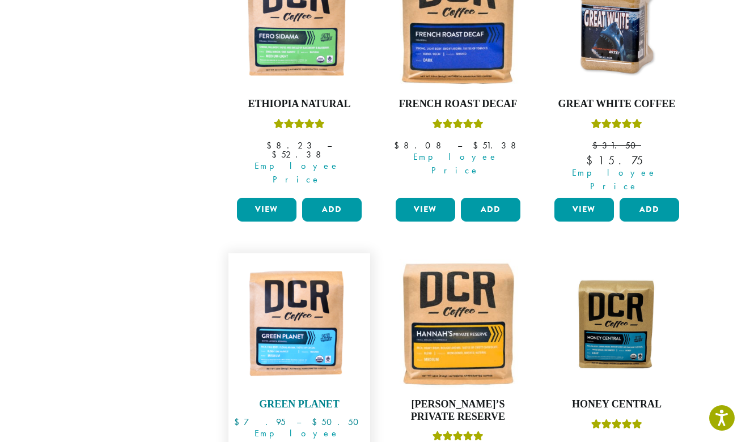
click at [310, 290] on img at bounding box center [299, 324] width 130 height 130
click at [278, 295] on img at bounding box center [299, 324] width 130 height 130
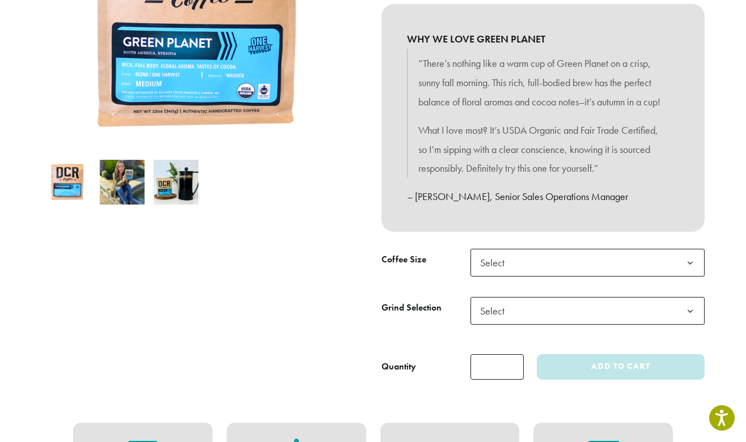
scroll to position [248, 0]
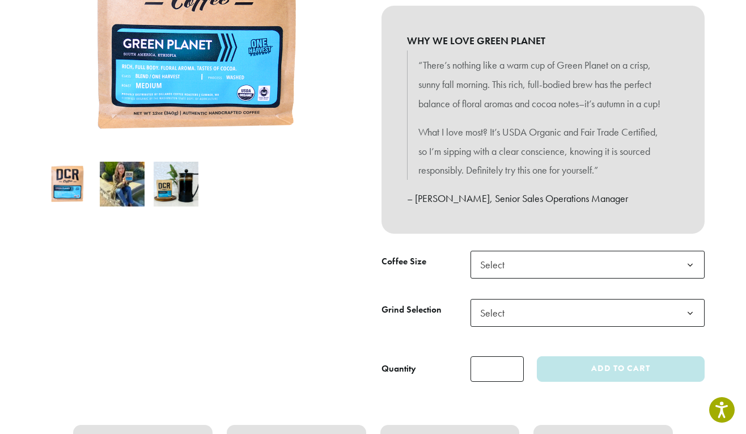
click at [550, 278] on span "Select" at bounding box center [587, 264] width 234 height 28
click at [580, 326] on span "Select" at bounding box center [587, 313] width 234 height 28
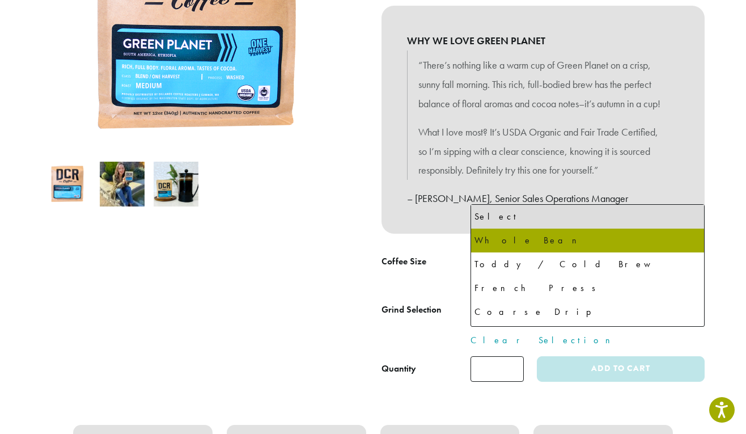
select select "**********"
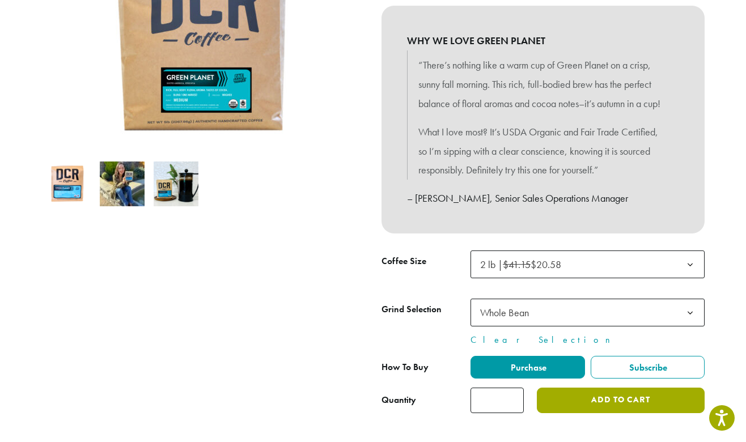
click at [594, 413] on button "Add to cart" at bounding box center [621, 401] width 168 height 26
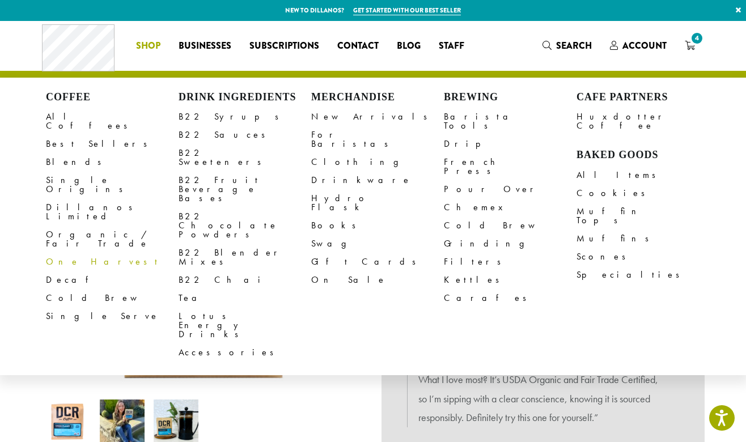
click at [66, 253] on link "One Harvest" at bounding box center [112, 262] width 133 height 18
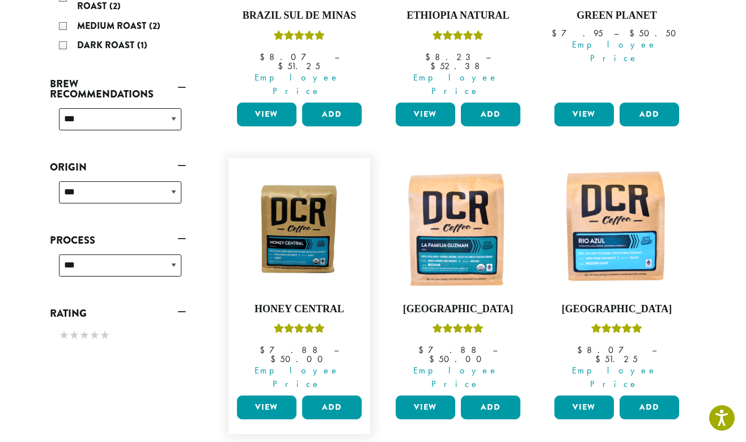
scroll to position [329, 0]
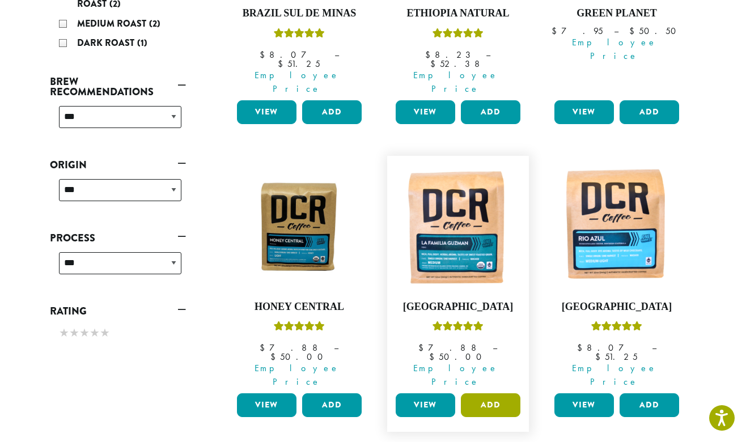
click at [489, 393] on button "Add" at bounding box center [491, 405] width 60 height 24
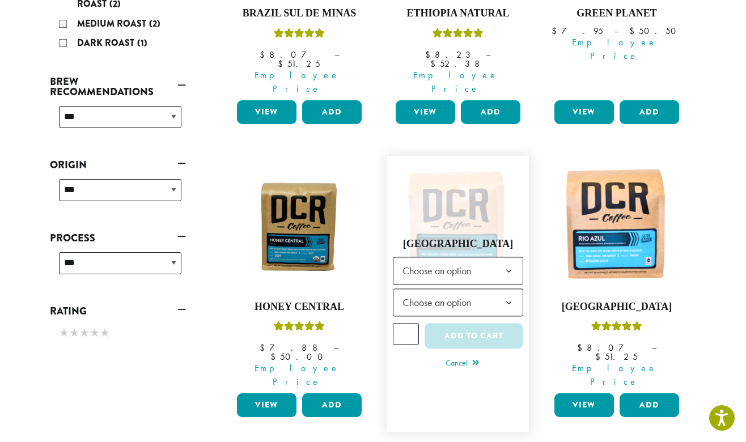
click at [478, 260] on span "Choose an option" at bounding box center [440, 271] width 84 height 22
click at [474, 292] on span "Choose an option" at bounding box center [440, 303] width 84 height 22
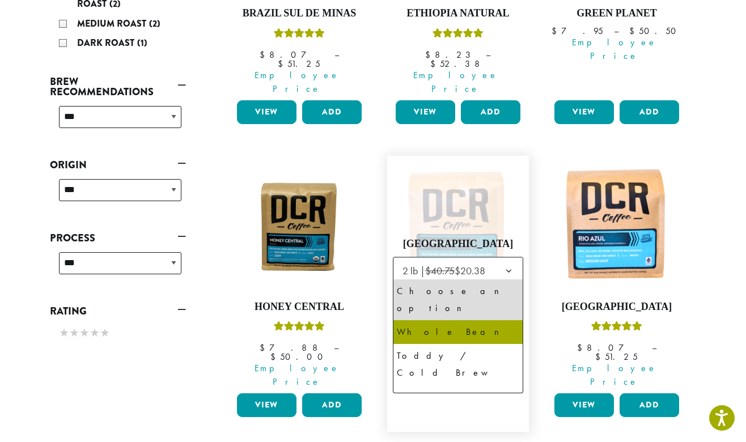
select select "**********"
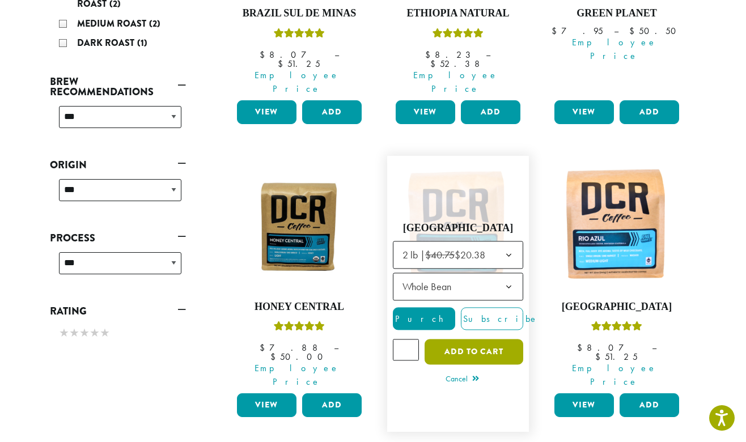
click at [492, 339] on button "Add to cart" at bounding box center [473, 352] width 99 height 26
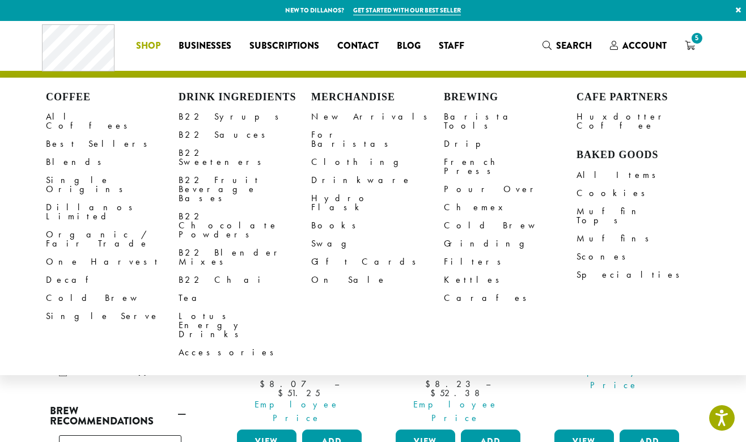
click at [146, 41] on span "Shop" at bounding box center [148, 46] width 24 height 14
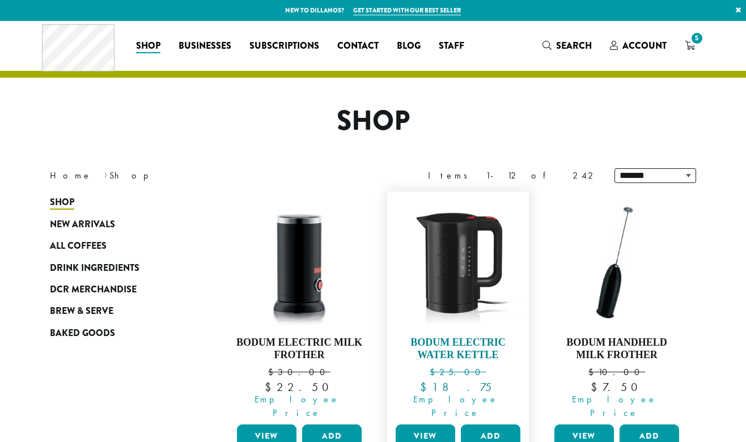
click at [455, 231] on img at bounding box center [458, 262] width 130 height 130
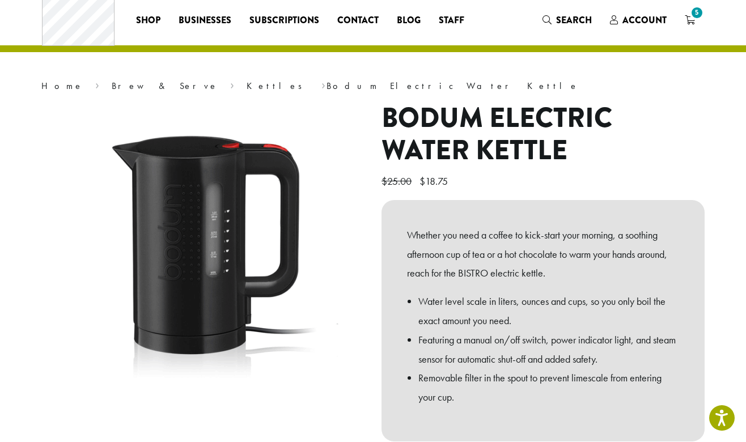
scroll to position [232, 0]
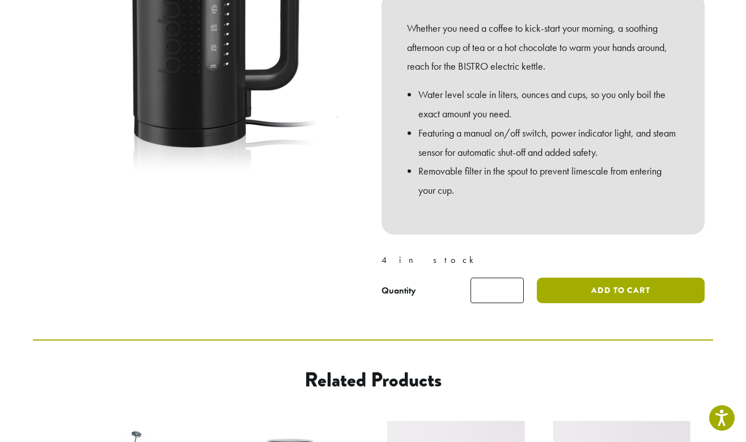
click at [623, 289] on button "Add to cart" at bounding box center [621, 291] width 168 height 26
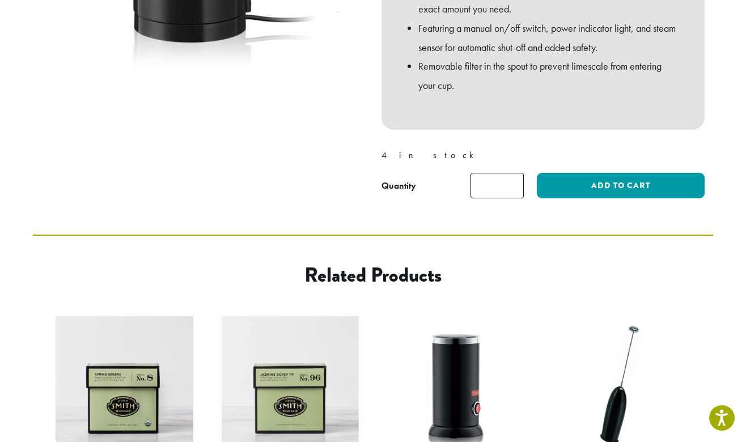
scroll to position [600, 0]
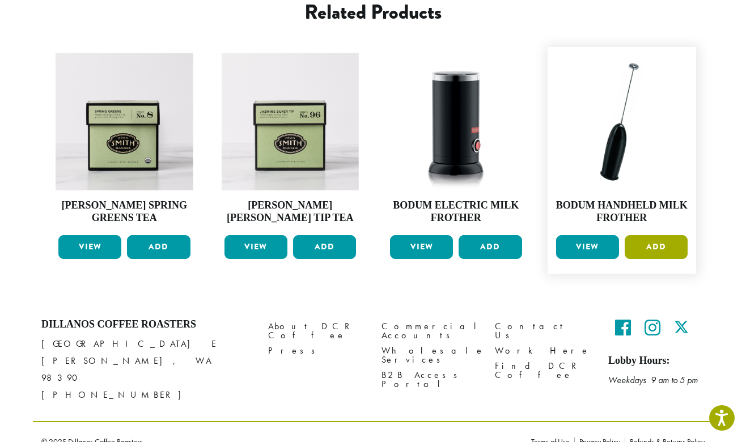
click at [646, 250] on button "Add" at bounding box center [656, 247] width 63 height 24
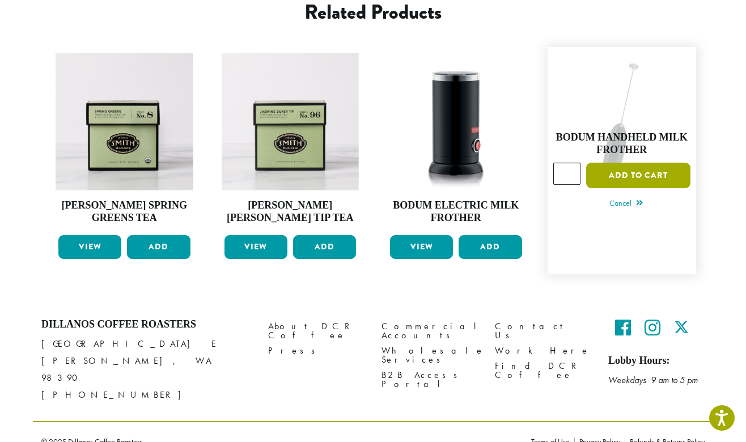
click at [610, 173] on button "Add to cart" at bounding box center [638, 176] width 104 height 26
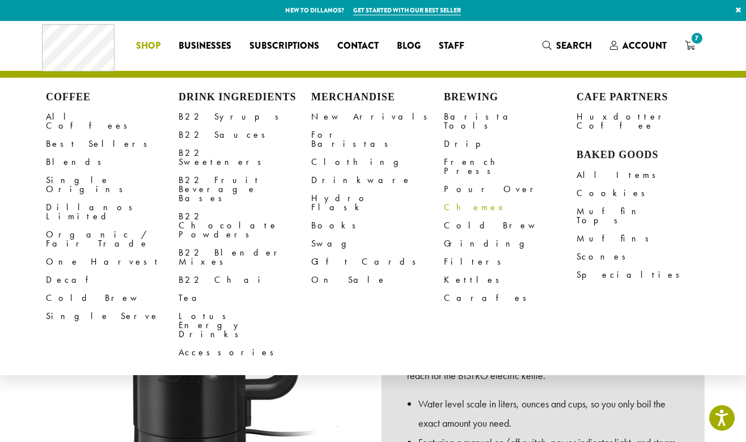
click at [466, 198] on link "Chemex" at bounding box center [510, 207] width 133 height 18
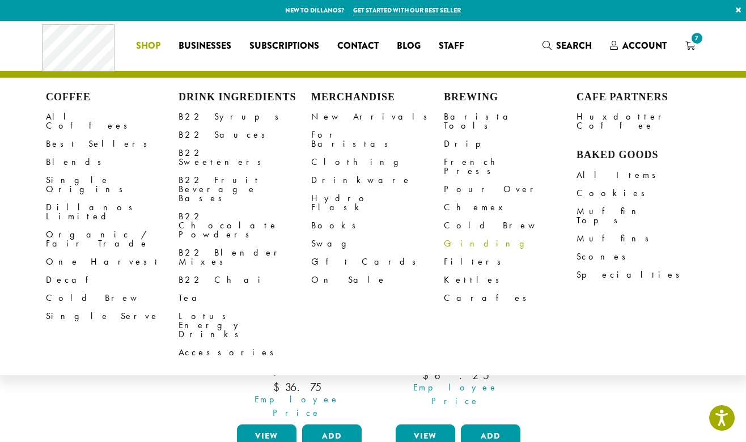
click at [462, 235] on link "Grinding" at bounding box center [510, 244] width 133 height 18
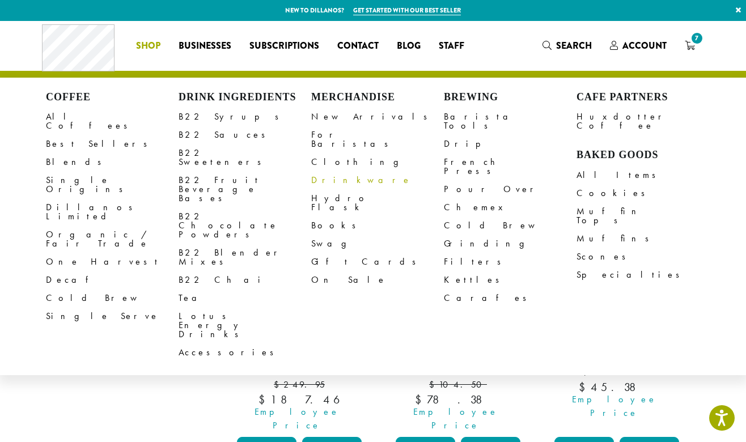
click at [330, 171] on link "Drinkware" at bounding box center [377, 180] width 133 height 18
click at [330, 189] on link "Hydro Flask" at bounding box center [377, 202] width 133 height 27
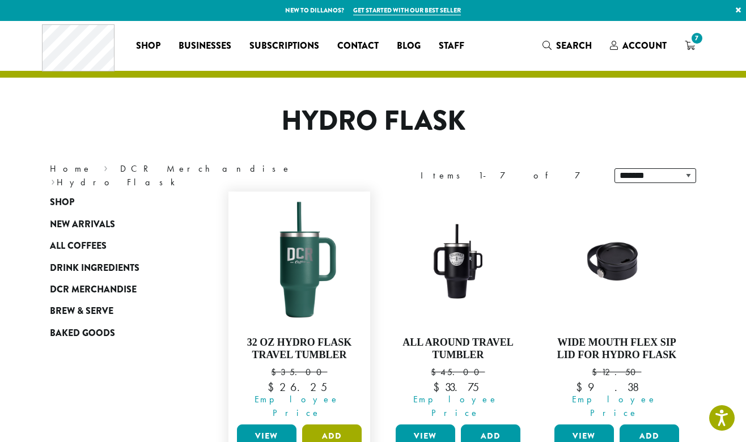
click at [335, 424] on button "Add" at bounding box center [332, 436] width 60 height 24
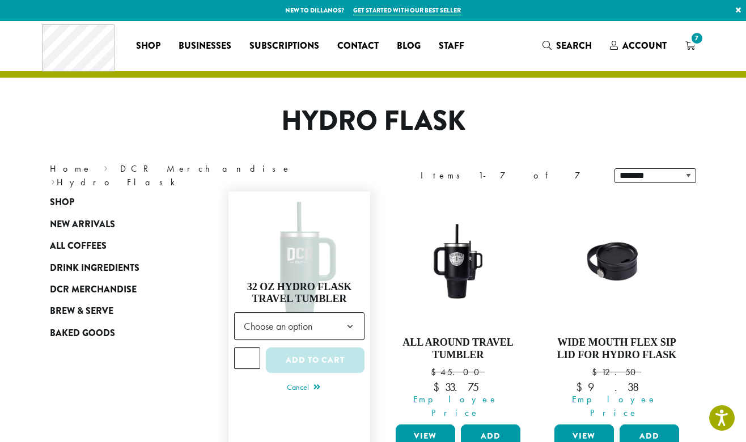
click at [305, 327] on span "Choose an option" at bounding box center [281, 326] width 84 height 22
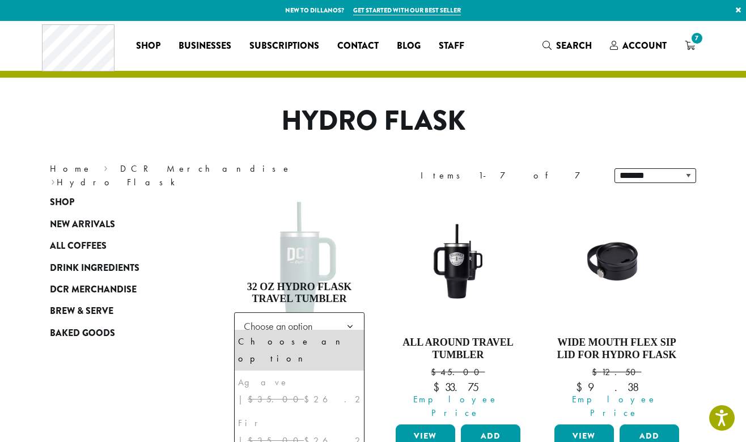
select select "***"
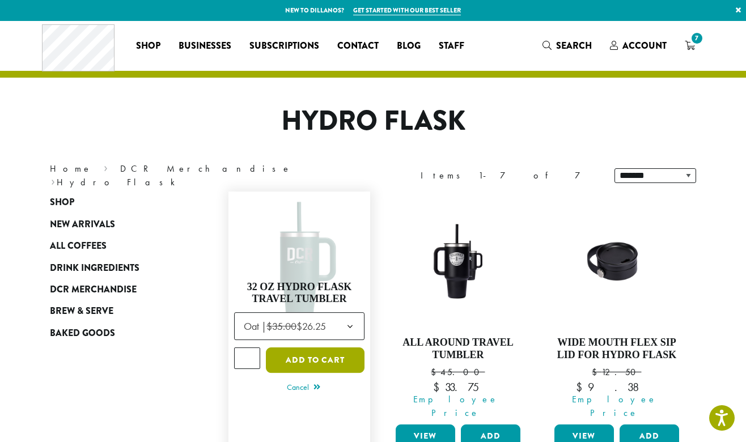
click at [329, 352] on button "Add to cart" at bounding box center [315, 360] width 99 height 26
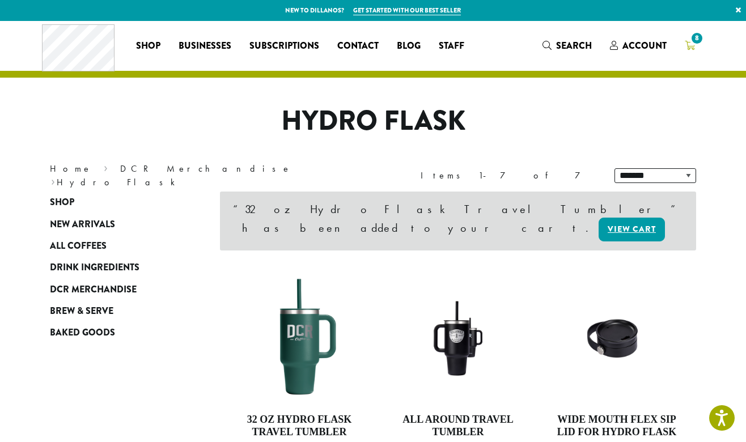
click at [686, 39] on link "8" at bounding box center [690, 45] width 28 height 19
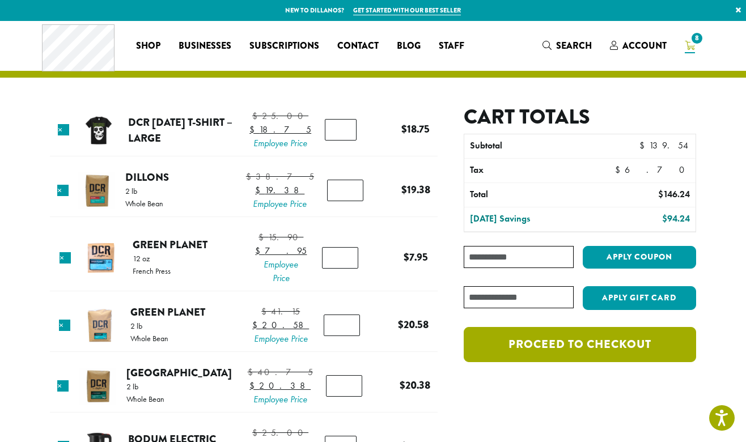
click at [606, 338] on link "Proceed to checkout" at bounding box center [580, 344] width 232 height 35
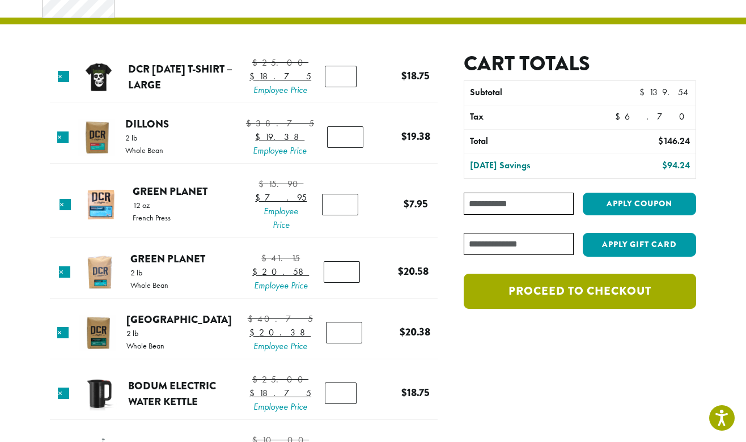
scroll to position [266, 0]
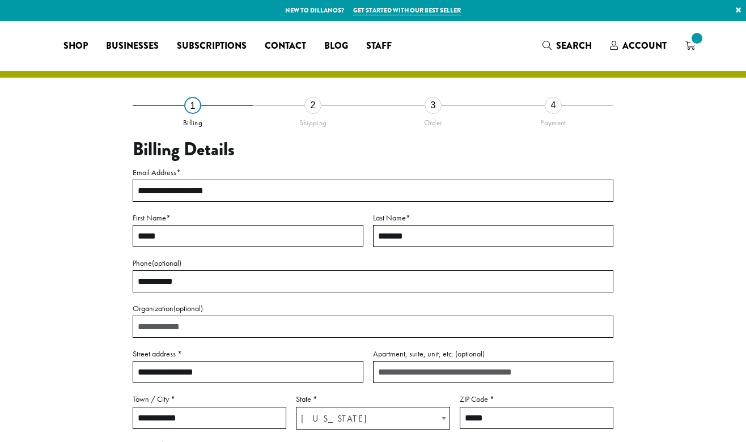
select select "**"
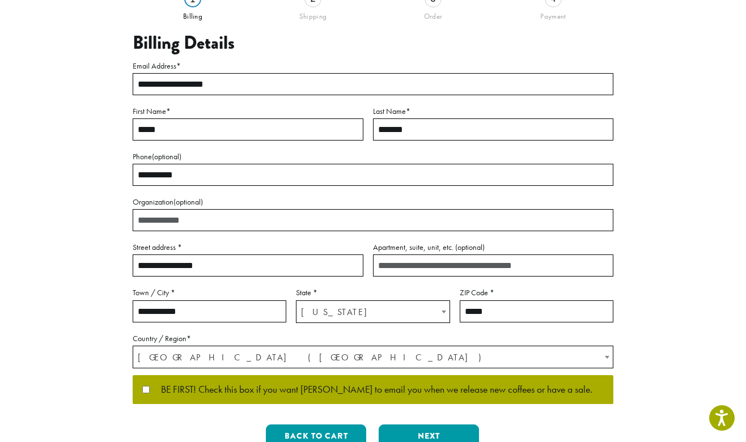
scroll to position [175, 0]
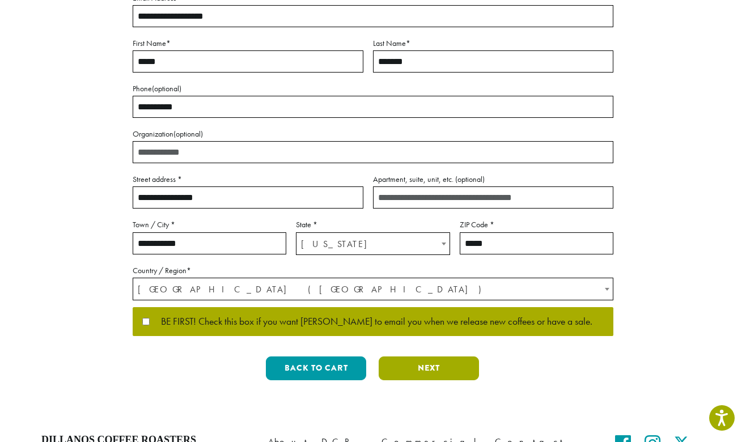
click at [440, 369] on button "Next" at bounding box center [429, 368] width 100 height 24
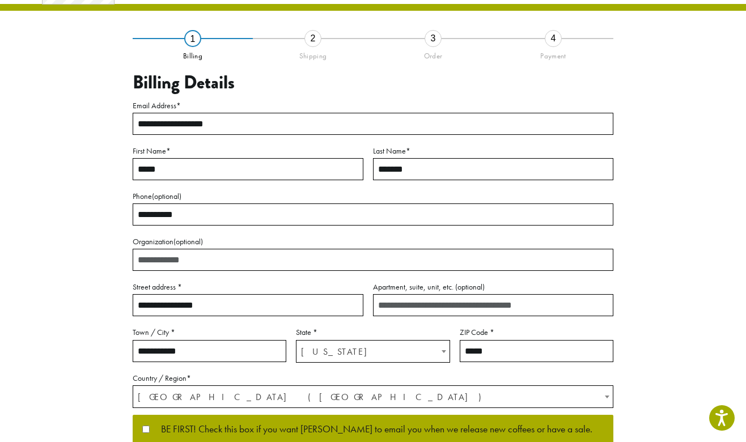
scroll to position [36, 0]
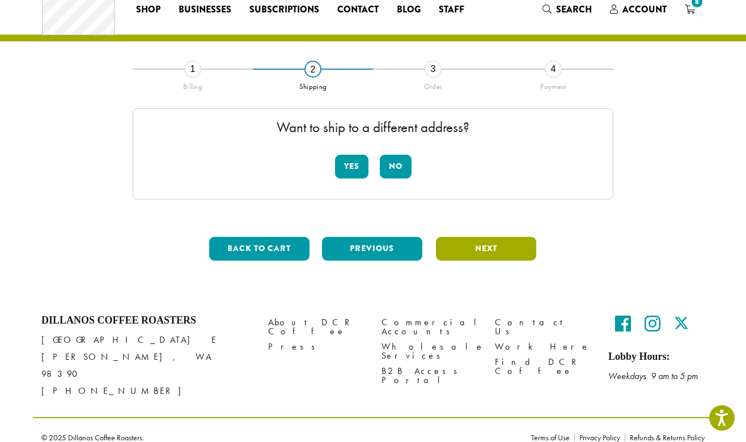
click at [487, 250] on button "Next" at bounding box center [486, 249] width 100 height 24
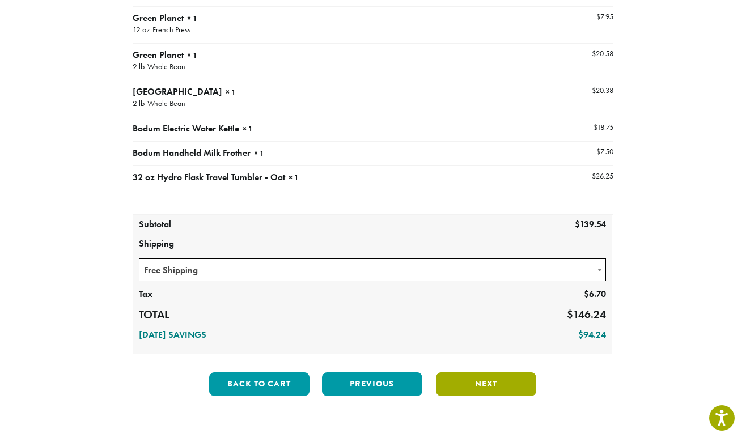
scroll to position [262, 0]
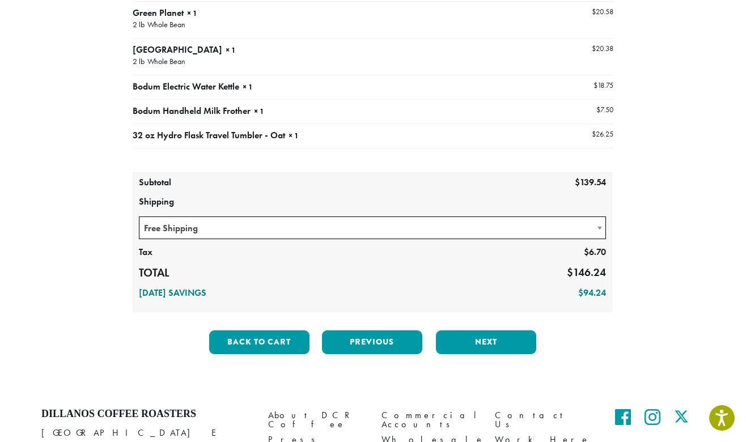
click at [383, 231] on span "Free Shipping" at bounding box center [372, 228] width 466 height 22
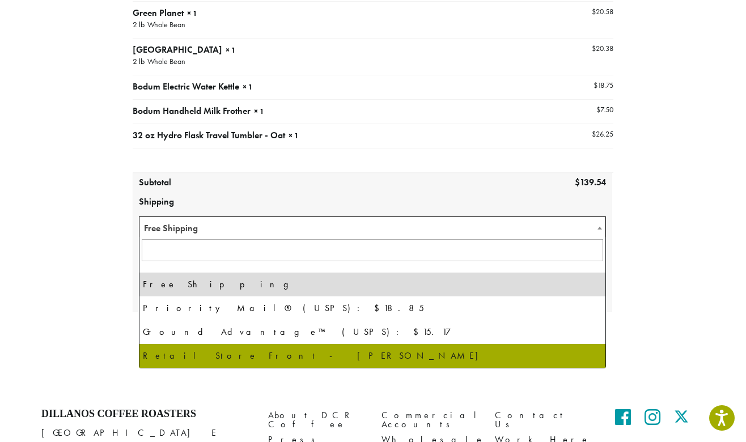
select select "**********"
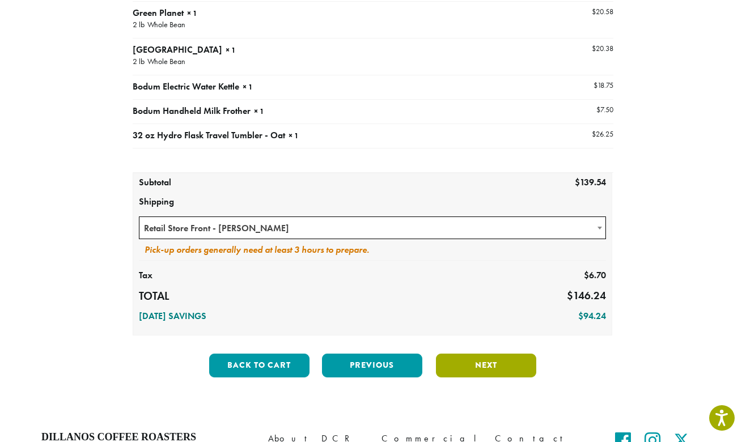
click at [486, 360] on button "Next" at bounding box center [486, 366] width 100 height 24
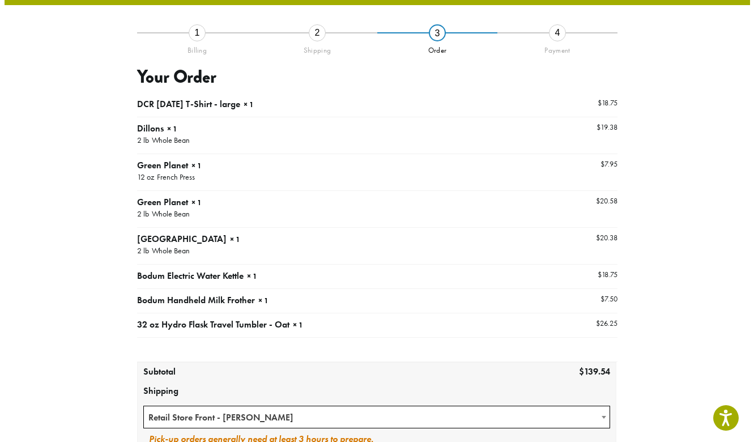
scroll to position [65, 0]
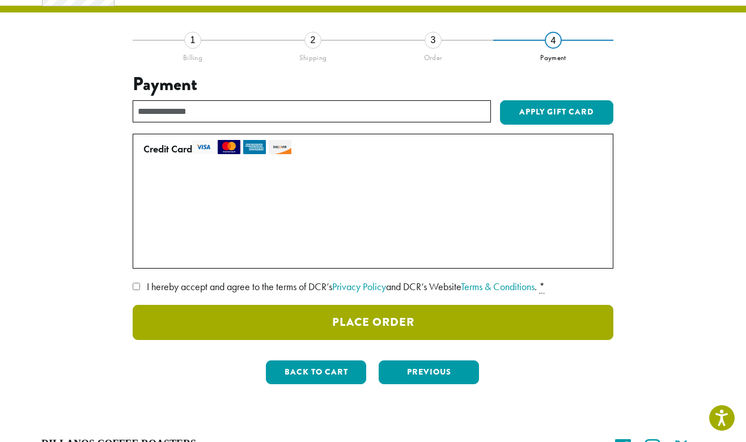
click at [426, 324] on button "Place Order" at bounding box center [373, 322] width 481 height 35
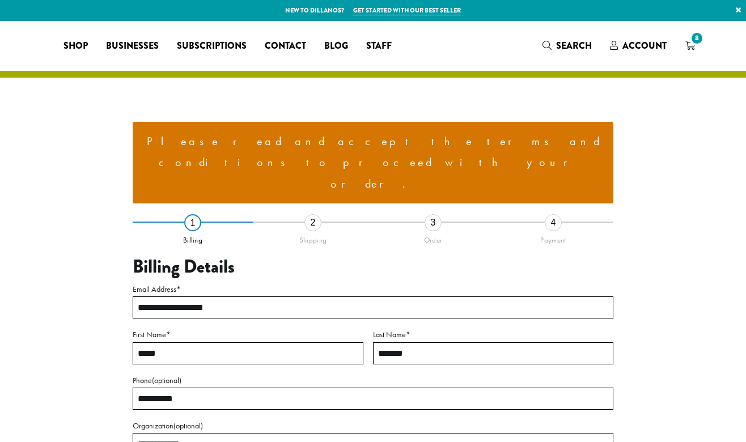
select select "**"
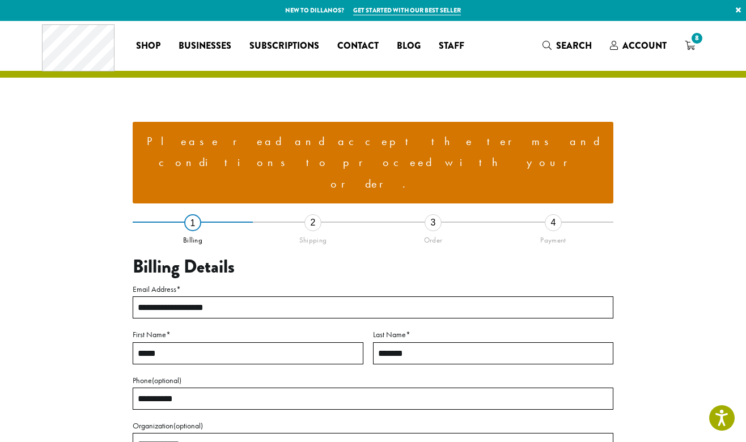
scroll to position [369, 0]
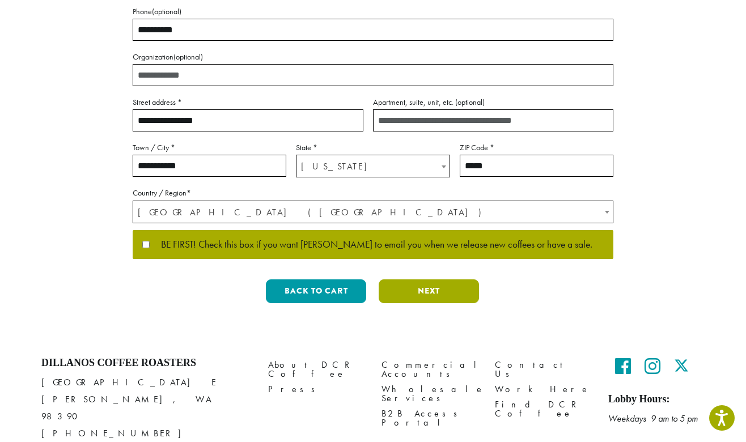
click at [453, 279] on button "Next" at bounding box center [429, 291] width 100 height 24
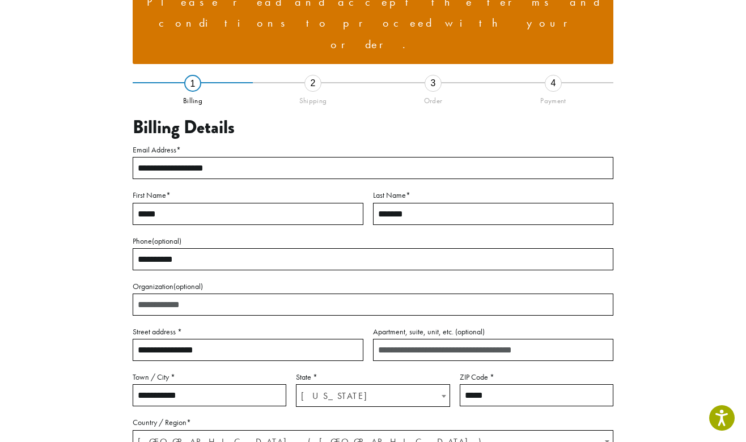
scroll to position [111, 0]
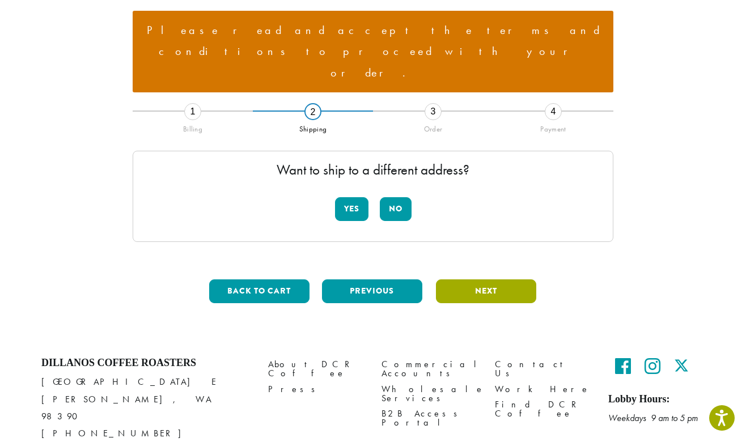
click at [490, 279] on button "Next" at bounding box center [486, 291] width 100 height 24
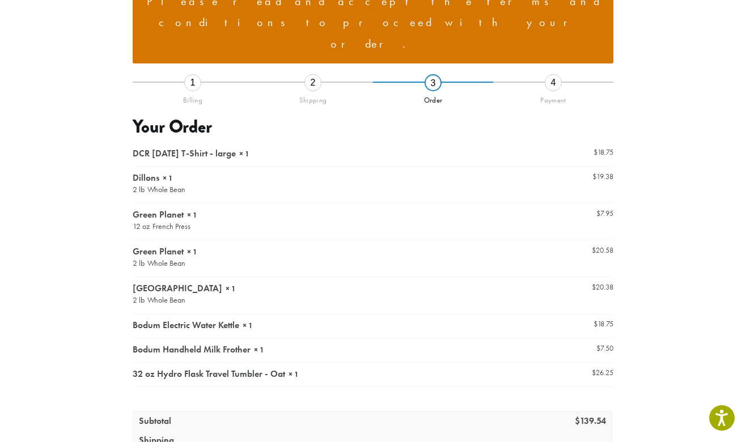
scroll to position [355, 0]
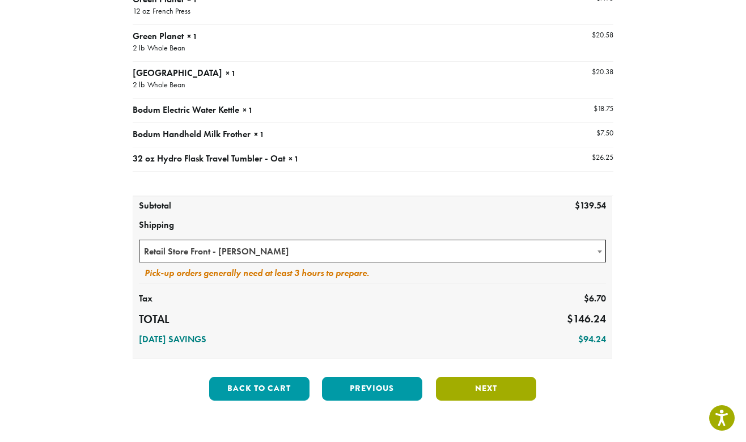
click at [504, 377] on button "Next" at bounding box center [486, 389] width 100 height 24
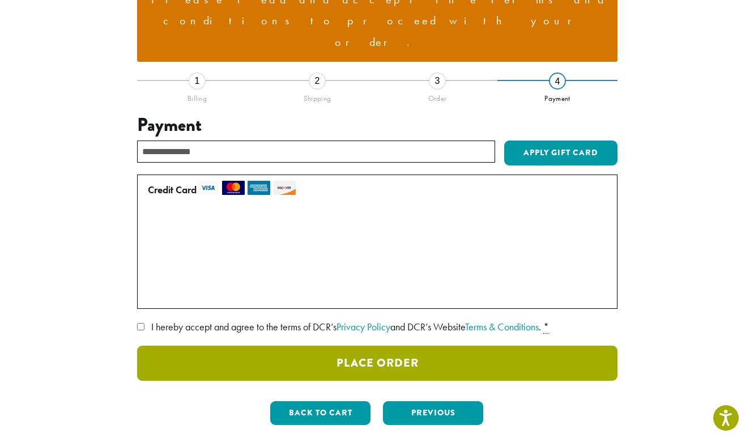
scroll to position [139, 0]
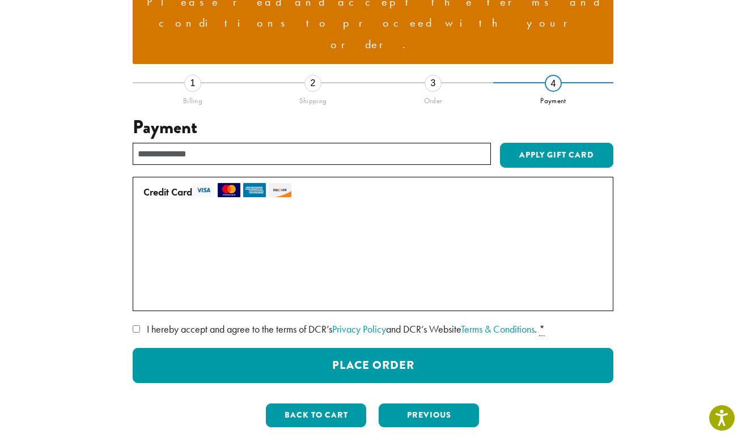
click at [140, 320] on label "I hereby accept and agree to the terms of DCR’s Privacy Policy and DCR’s Websit…" at bounding box center [373, 329] width 481 height 18
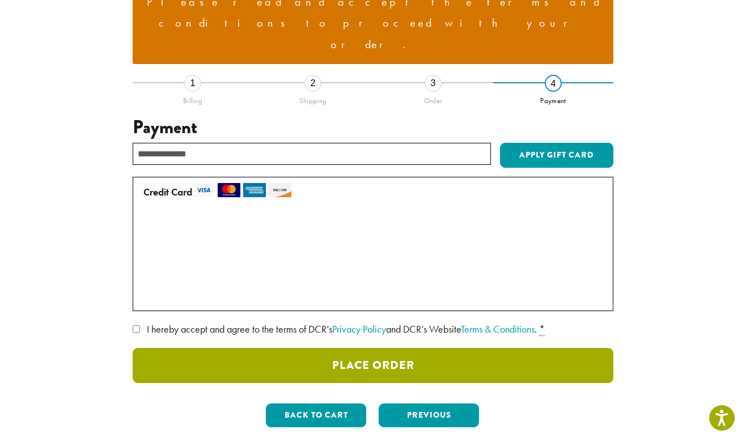
click at [406, 348] on button "Place Order" at bounding box center [373, 365] width 481 height 35
